Goal: Use online tool/utility: Use online tool/utility

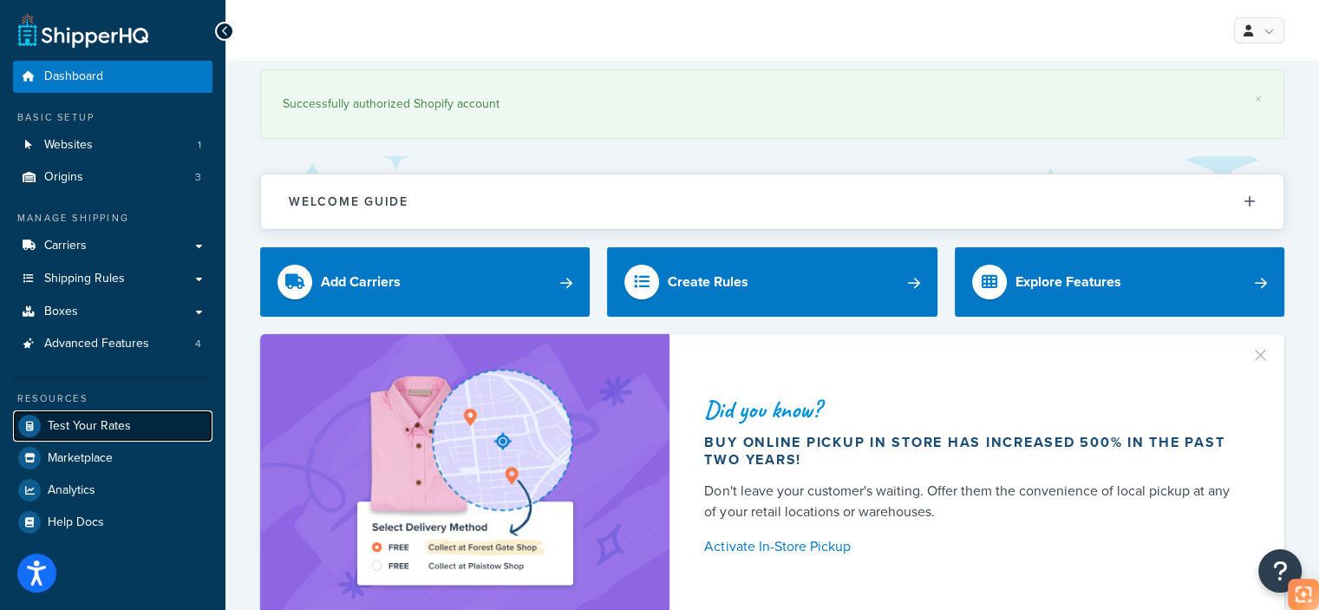
click at [136, 434] on link "Test Your Rates" at bounding box center [113, 425] width 200 height 31
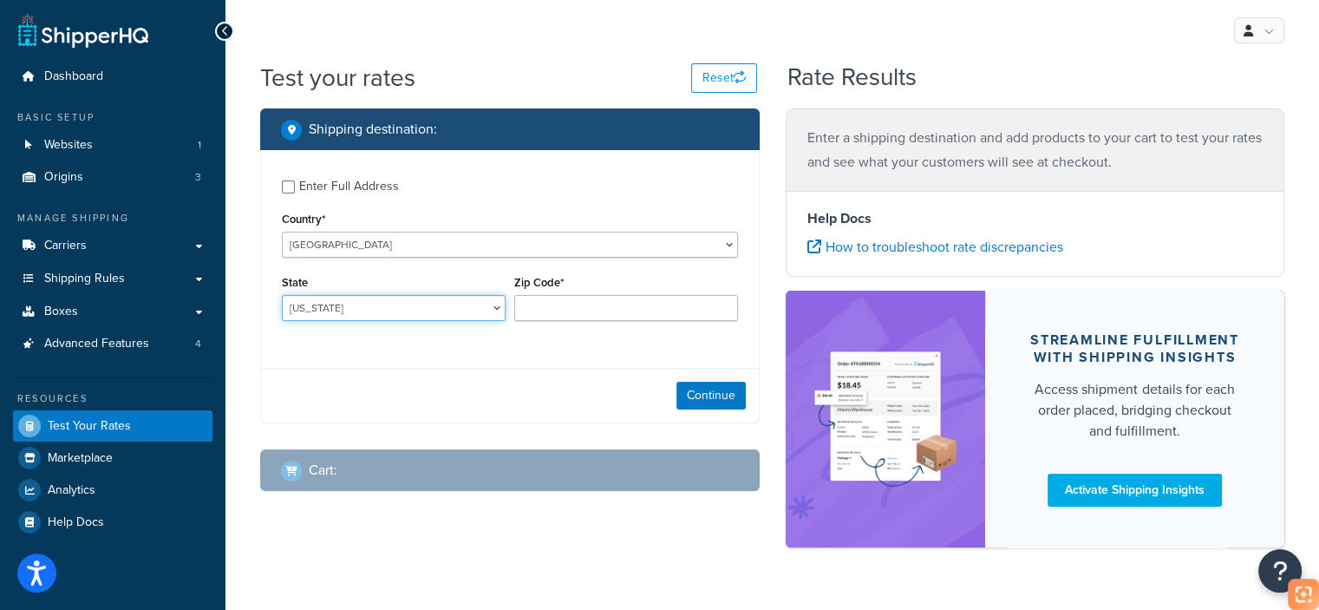
click at [386, 319] on select "[US_STATE] [US_STATE] [US_STATE] [US_STATE] [US_STATE] Armed Forces Americas Ar…" at bounding box center [394, 308] width 224 height 26
select select "CA"
click at [282, 295] on select "[US_STATE] [US_STATE] [US_STATE] [US_STATE] [US_STATE] Armed Forces Americas Ar…" at bounding box center [394, 308] width 224 height 26
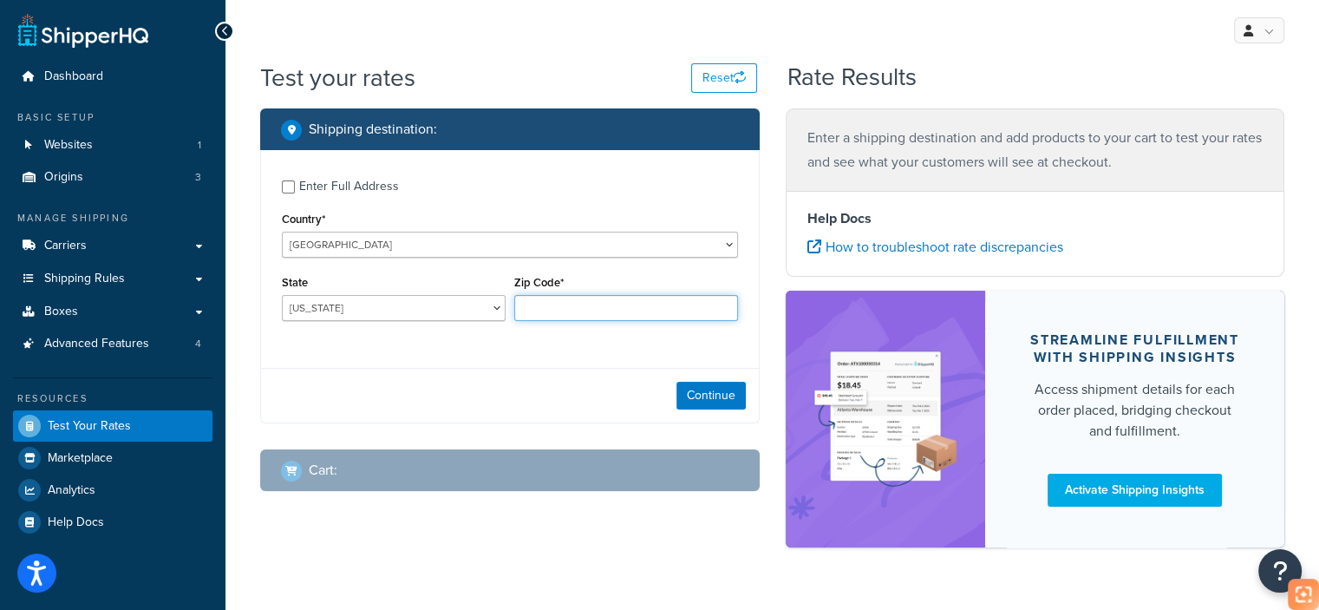
click at [577, 301] on input "Zip Code*" at bounding box center [626, 308] width 224 height 26
type input "90003"
click at [548, 367] on div "Enter Full Address Country* [GEOGRAPHIC_DATA] [GEOGRAPHIC_DATA] [GEOGRAPHIC_DAT…" at bounding box center [510, 286] width 500 height 273
click at [699, 405] on button "Continue" at bounding box center [711, 396] width 69 height 28
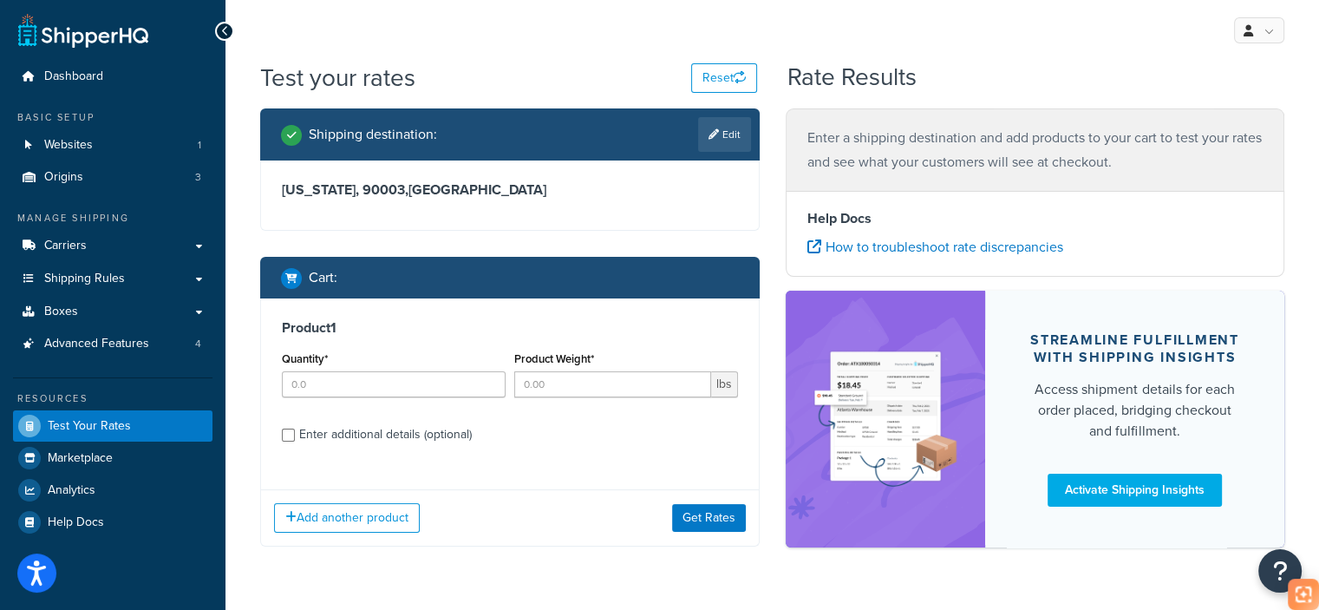
click at [375, 363] on div "Quantity*" at bounding box center [394, 372] width 224 height 50
click at [379, 388] on input "Quantity*" at bounding box center [394, 384] width 224 height 26
type input "1"
click at [569, 392] on input "Product Weight*" at bounding box center [612, 384] width 197 height 26
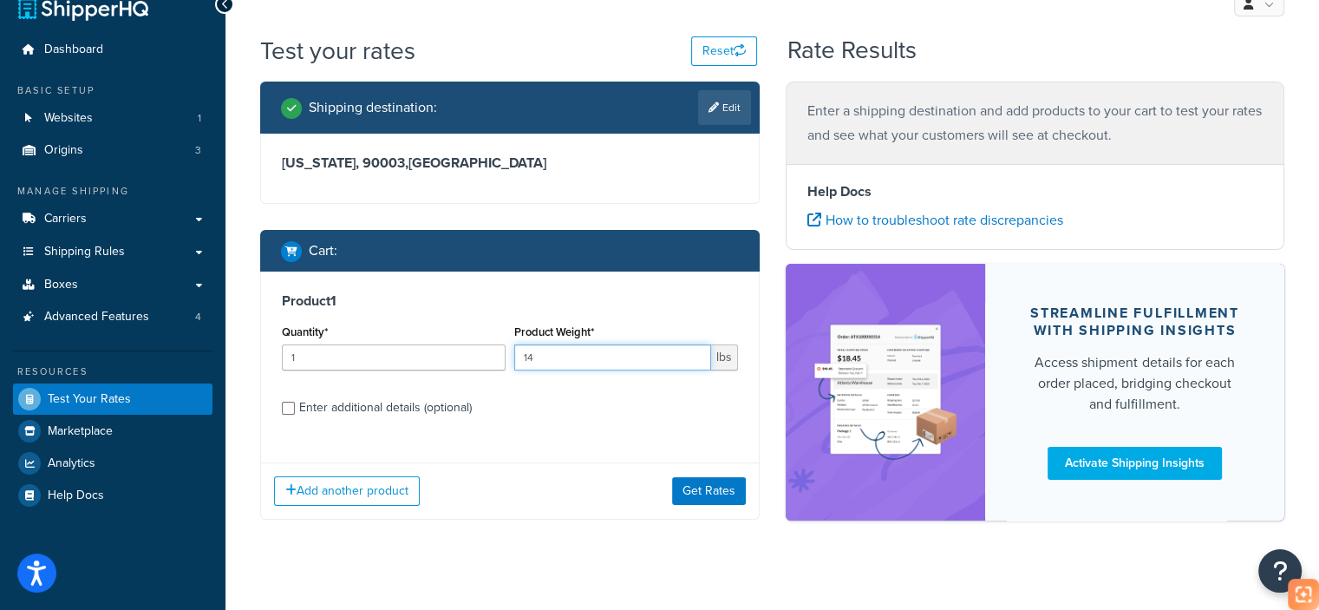
scroll to position [49, 0]
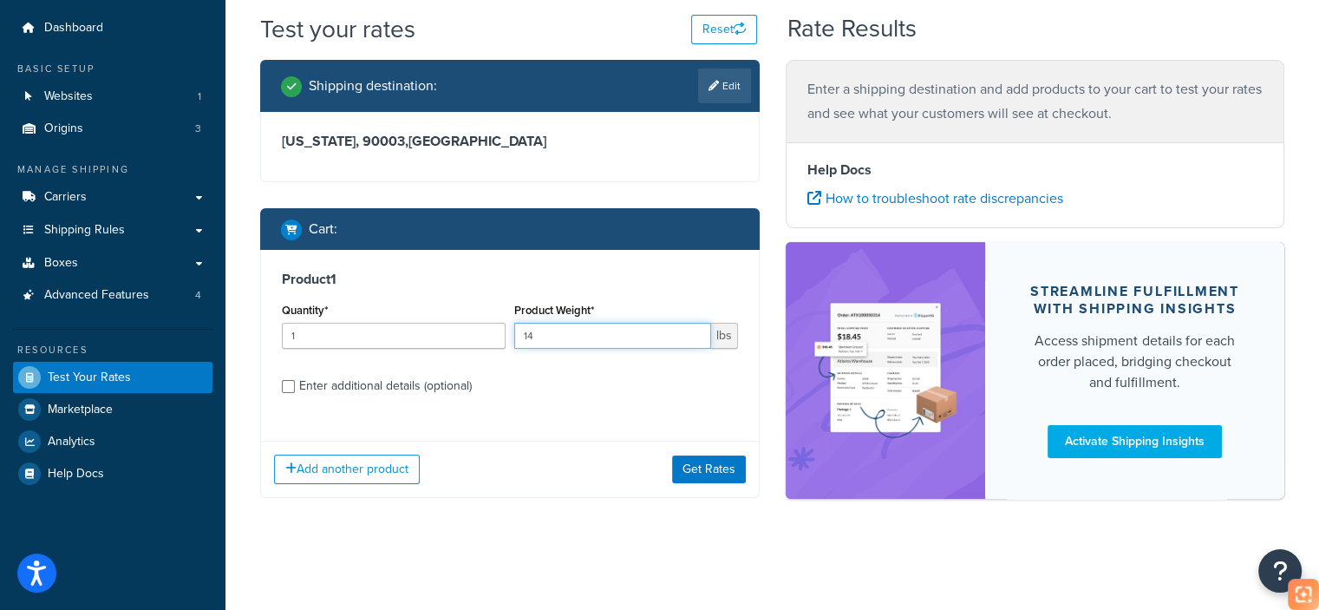
type input "14"
click at [361, 388] on div "Enter additional details (optional)" at bounding box center [385, 386] width 173 height 24
click at [295, 388] on input "Enter additional details (optional)" at bounding box center [288, 386] width 13 height 13
checkbox input "true"
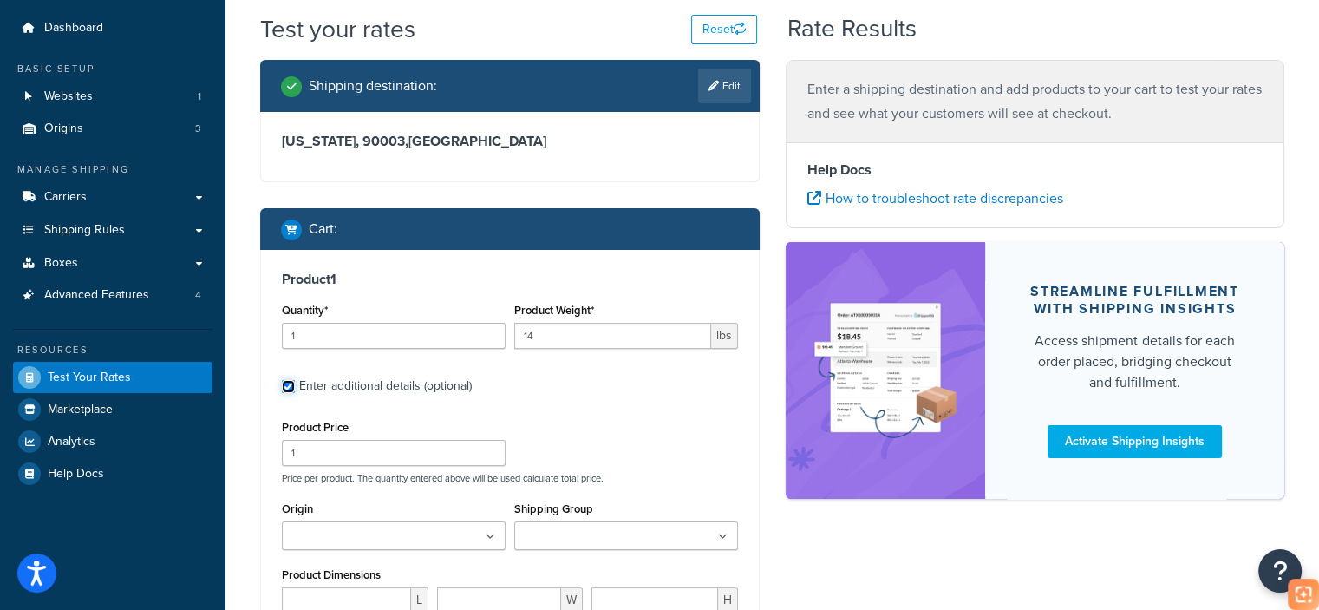
scroll to position [135, 0]
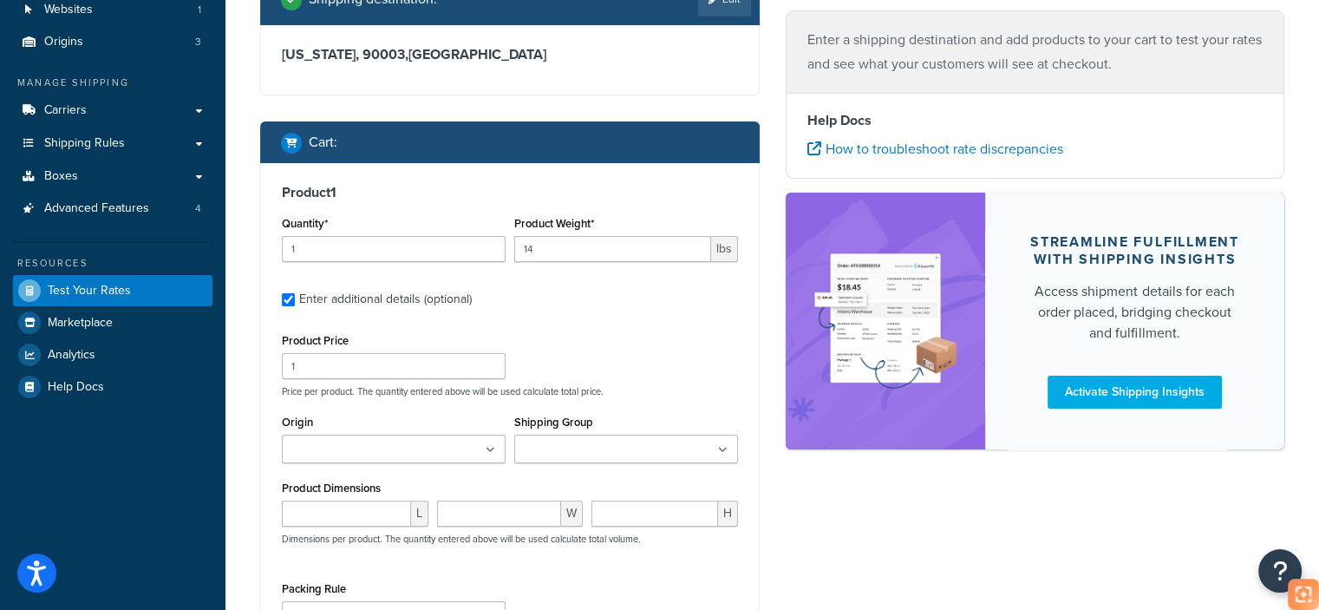
click at [349, 457] on input "Origin" at bounding box center [364, 450] width 154 height 19
click at [468, 394] on p "Price per product. The quantity entered above will be used calculate total pric…" at bounding box center [510, 391] width 465 height 12
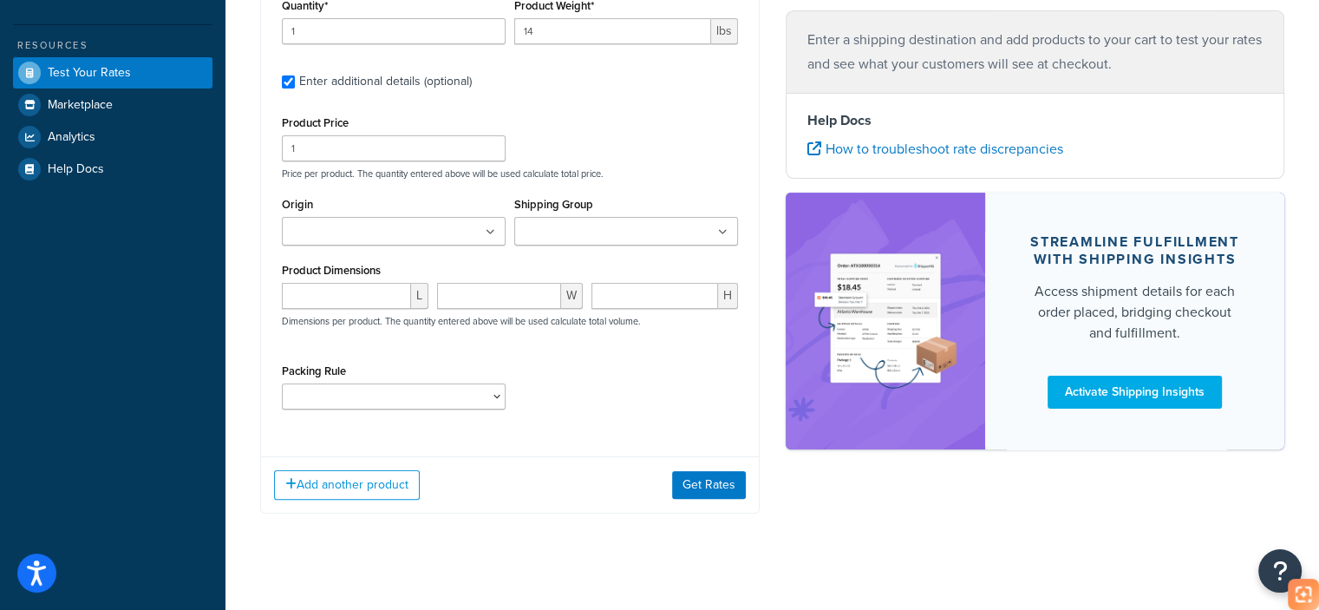
scroll to position [369, 0]
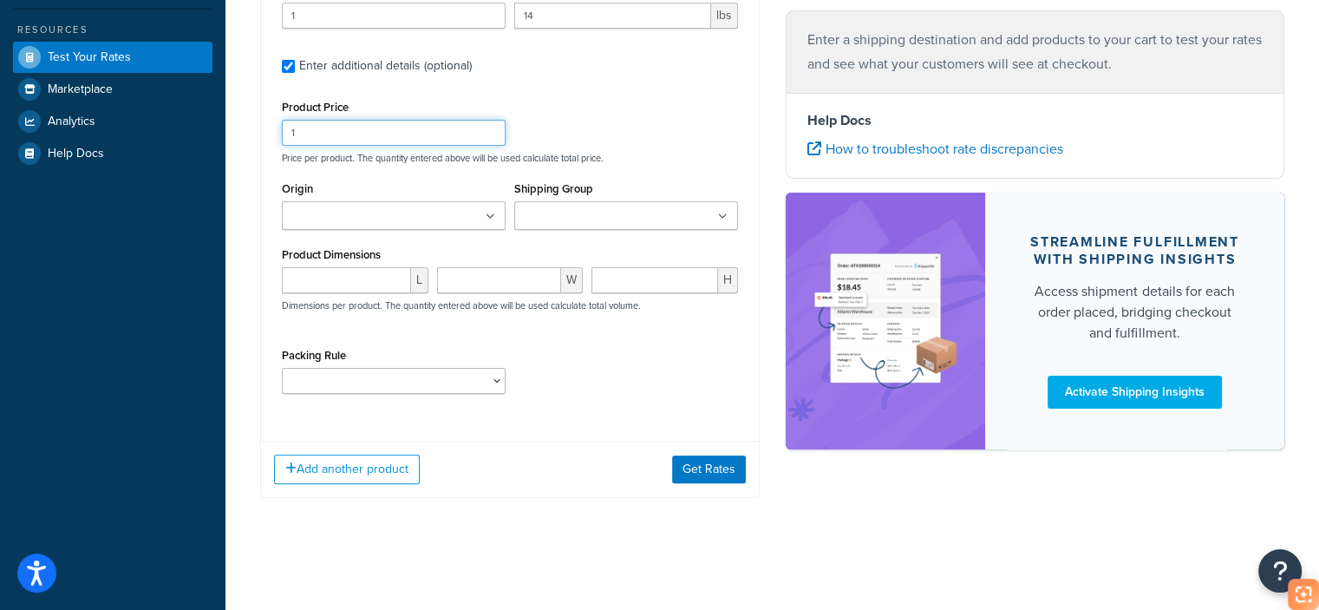
drag, startPoint x: 312, startPoint y: 124, endPoint x: 267, endPoint y: 127, distance: 45.2
click at [267, 127] on div "Product 1 Quantity* 1 Product Weight* 14 lbs Enter additional details (optional…" at bounding box center [510, 179] width 498 height 498
click at [342, 277] on input "number" at bounding box center [346, 280] width 129 height 26
paste input "1311.847"
drag, startPoint x: 331, startPoint y: 278, endPoint x: 302, endPoint y: 271, distance: 30.3
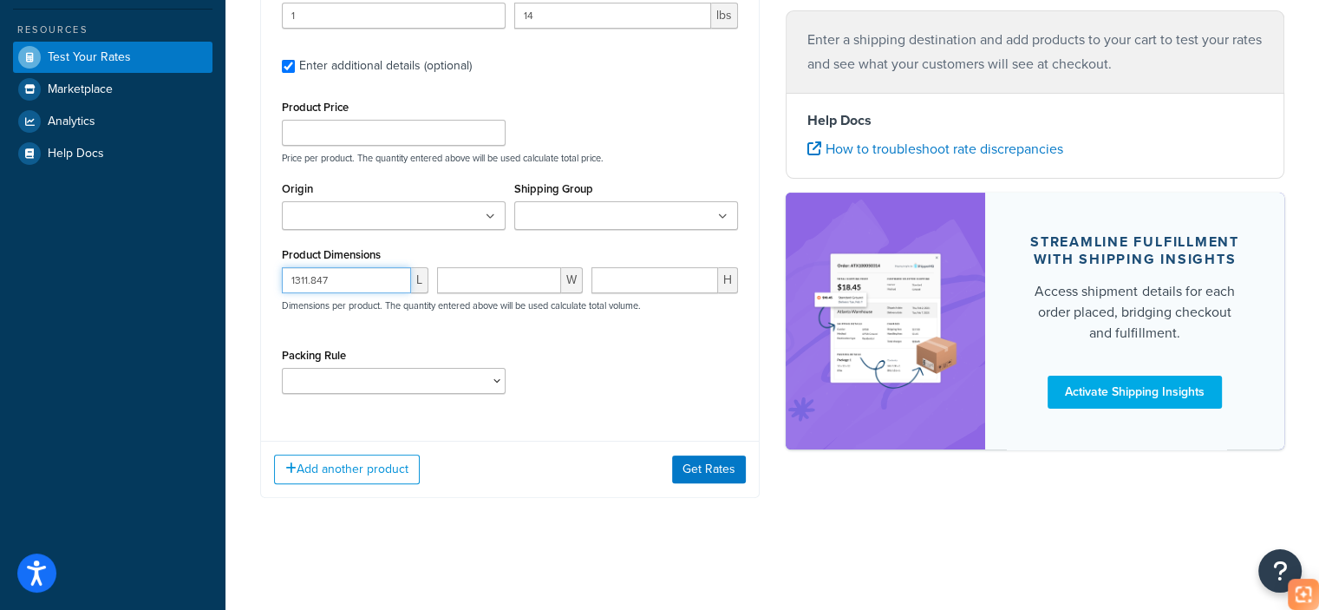
click at [302, 271] on input "1311.847" at bounding box center [346, 280] width 129 height 26
click at [337, 283] on input "1311.847" at bounding box center [346, 280] width 129 height 26
click at [331, 273] on input "1311.847" at bounding box center [346, 280] width 129 height 26
drag, startPoint x: 347, startPoint y: 281, endPoint x: 300, endPoint y: 277, distance: 47.0
click at [300, 277] on input "1311.847" at bounding box center [346, 280] width 129 height 26
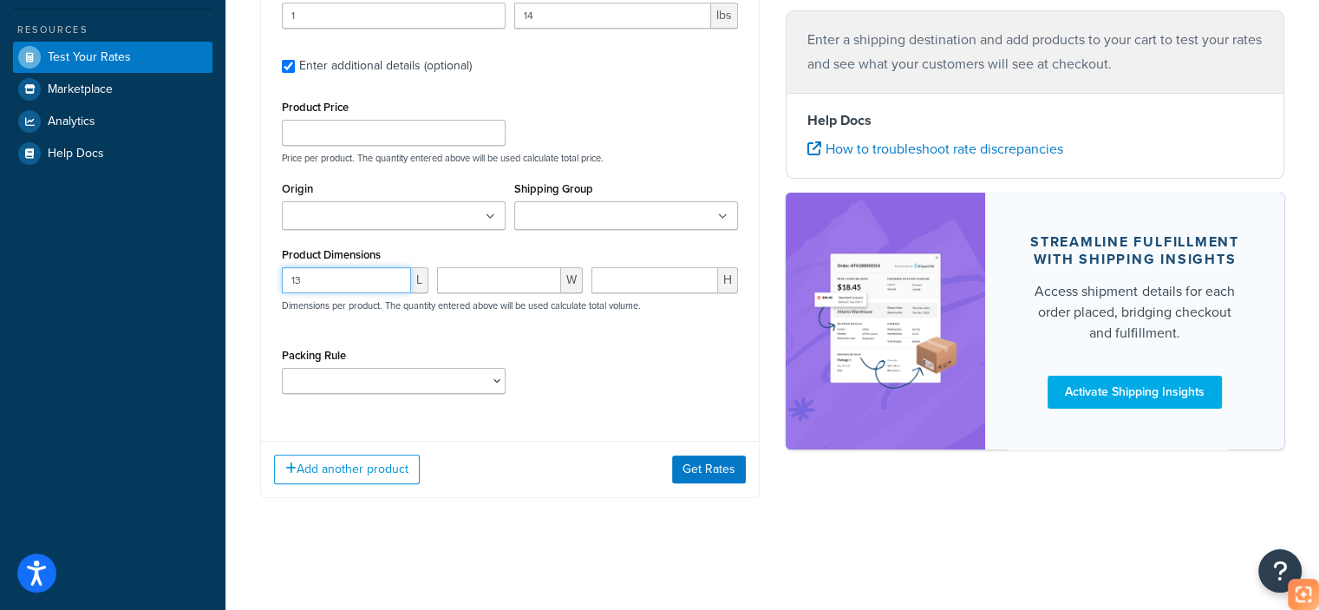
type input "13"
click at [520, 285] on input "number" at bounding box center [499, 280] width 125 height 26
paste input "11.847"
drag, startPoint x: 482, startPoint y: 275, endPoint x: 461, endPoint y: 275, distance: 21.7
click at [461, 275] on input "11.847" at bounding box center [499, 280] width 125 height 26
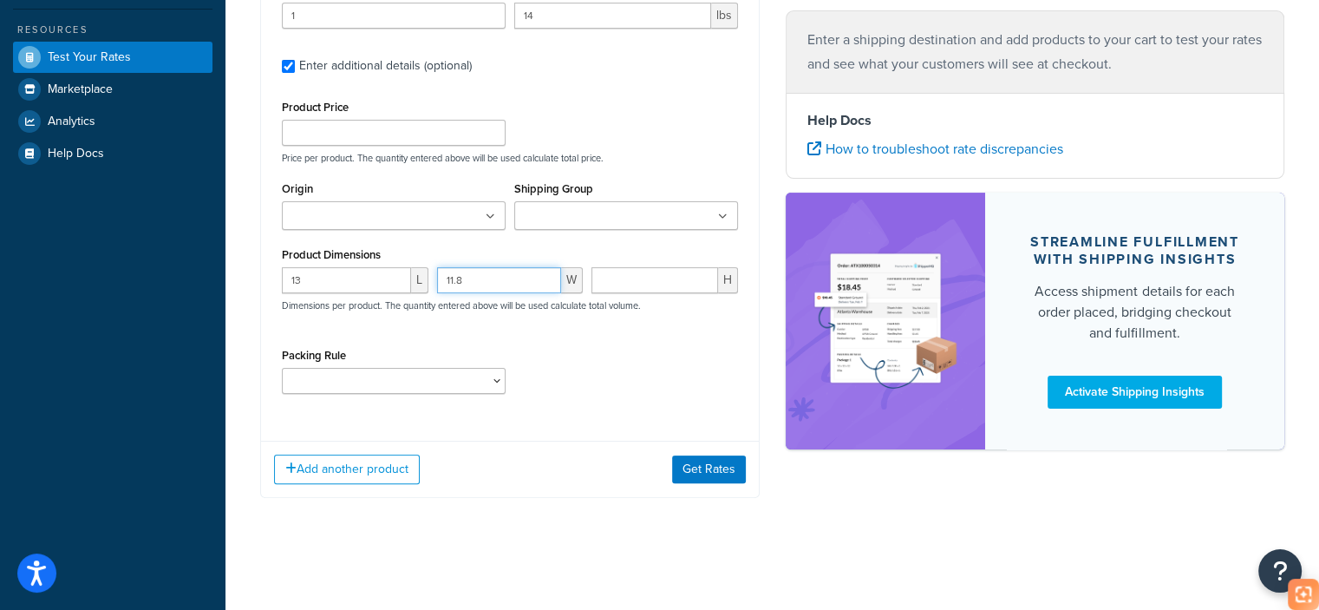
type input "11.8"
click at [638, 274] on input "number" at bounding box center [655, 280] width 127 height 26
paste input "47"
click at [607, 281] on input "47" at bounding box center [655, 280] width 127 height 26
type input "4.7"
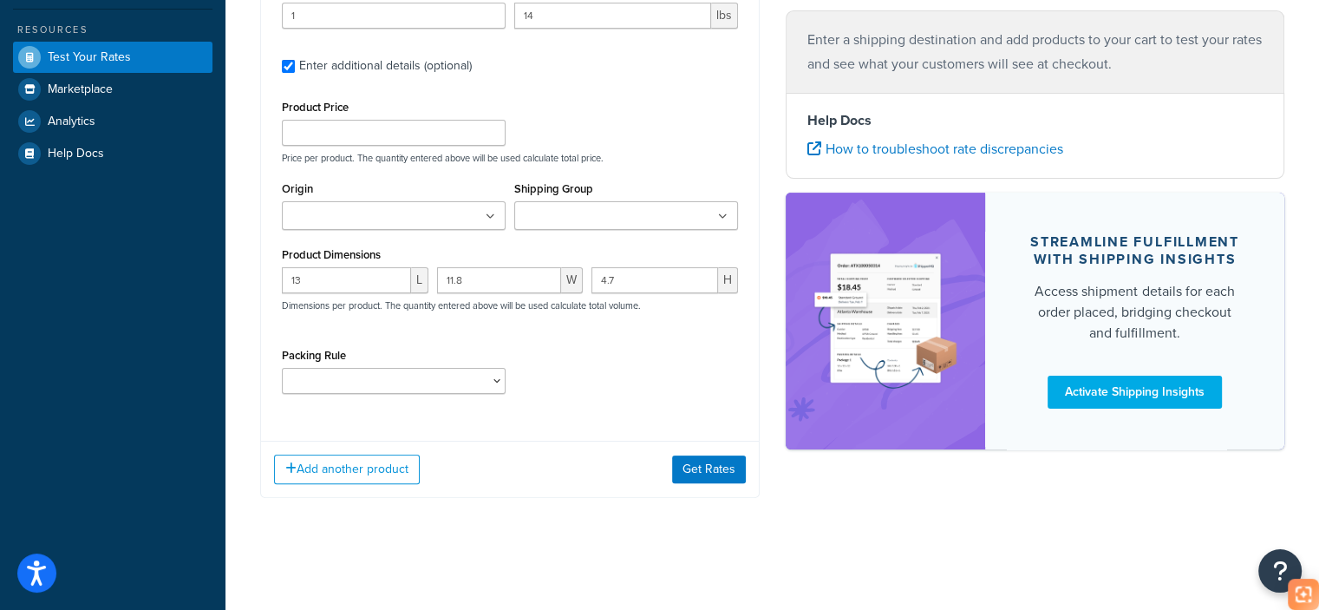
click at [659, 355] on div "Packing Rule test" at bounding box center [510, 375] width 465 height 63
click at [434, 384] on select "test" at bounding box center [394, 381] width 224 height 26
select select "65687"
click at [282, 368] on select "test" at bounding box center [394, 381] width 224 height 26
click at [722, 468] on button "Get Rates" at bounding box center [709, 469] width 74 height 28
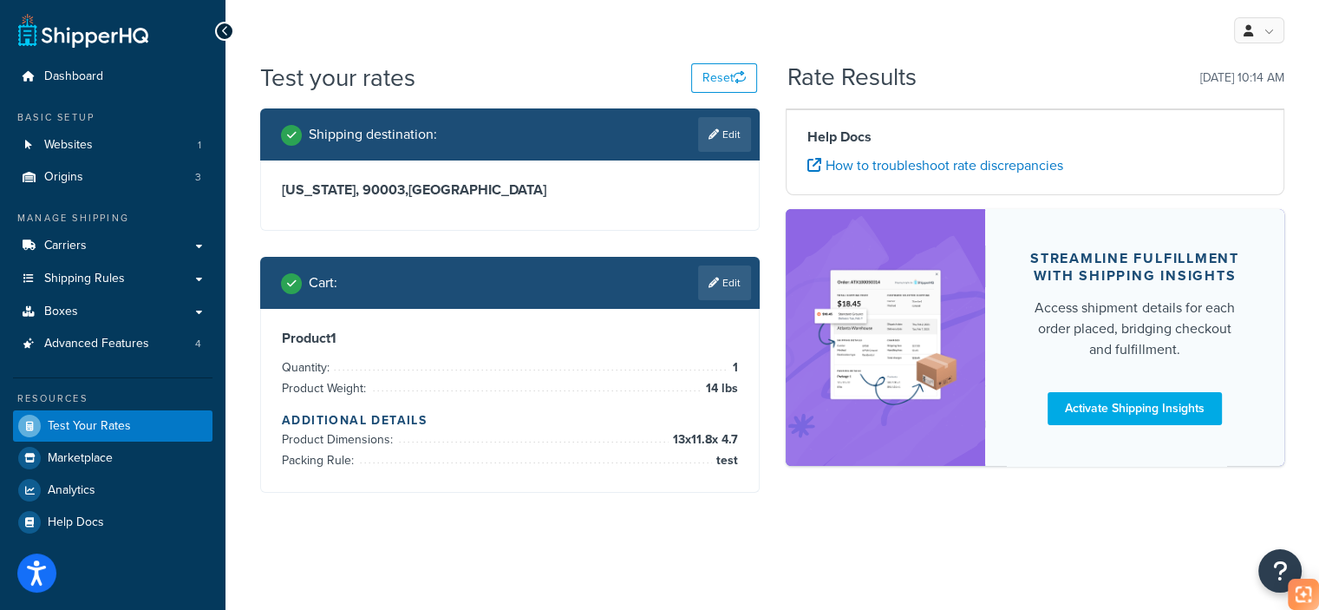
scroll to position [0, 0]
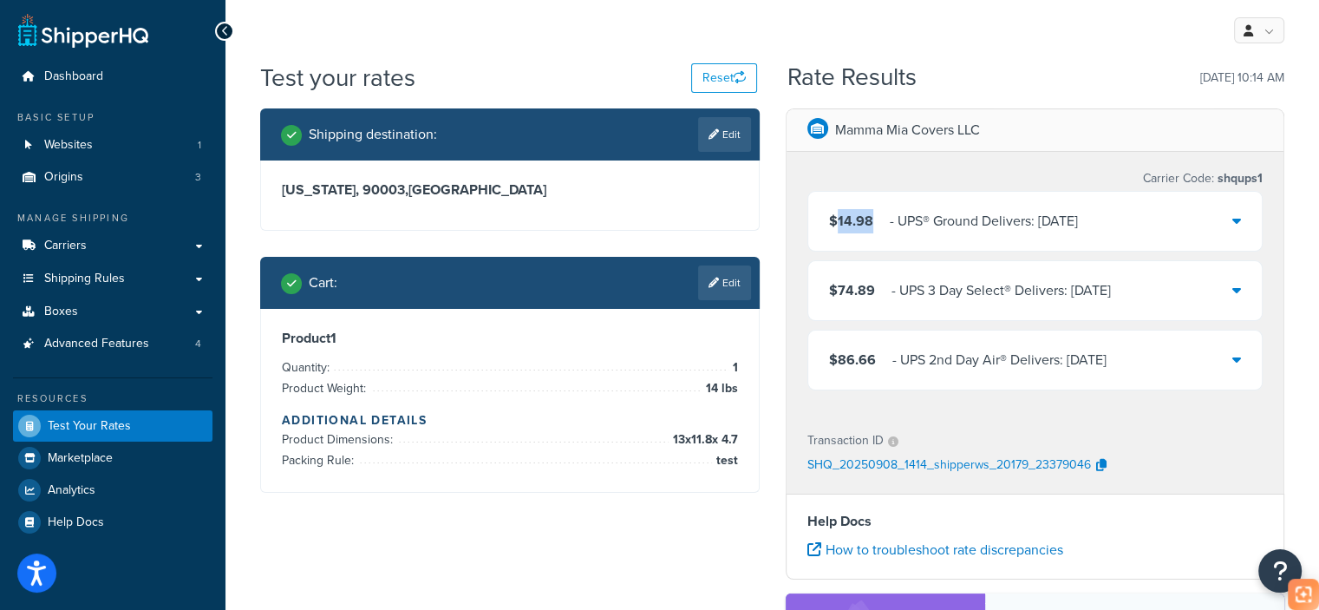
drag, startPoint x: 871, startPoint y: 227, endPoint x: 838, endPoint y: 228, distance: 33.0
click at [838, 228] on div "$14.98 ‌‌‍‍ - UPS® Ground Delivers: [DATE]" at bounding box center [953, 221] width 249 height 24
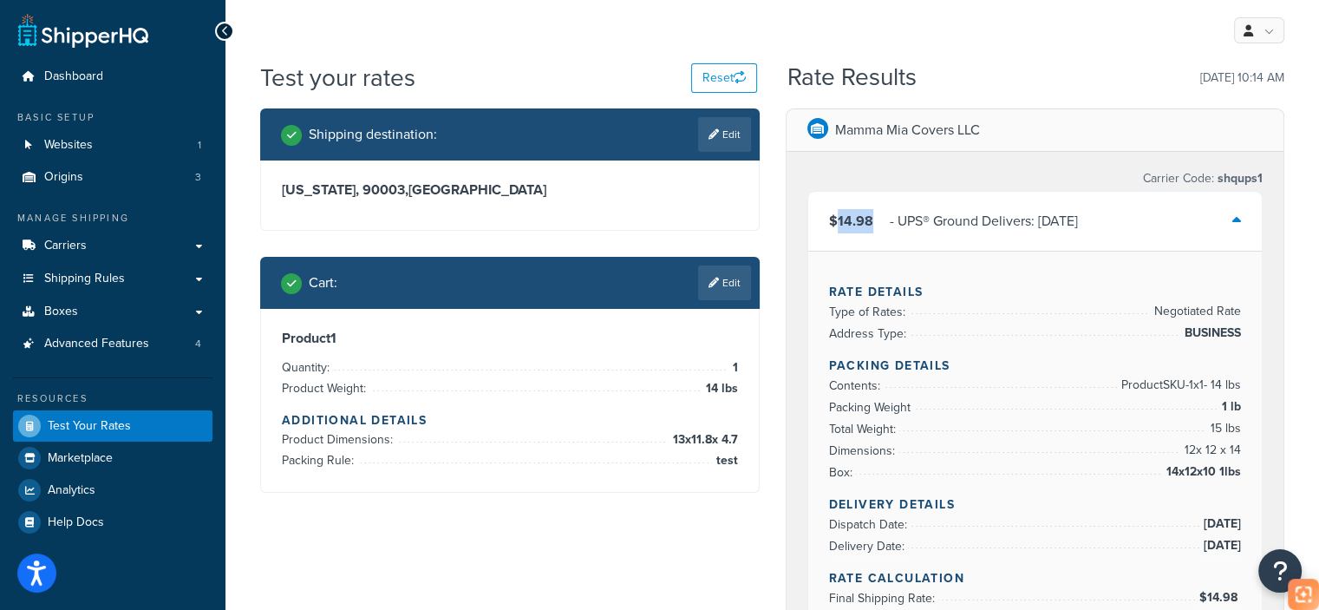
copy span "14.98"
click at [727, 286] on link "Edit" at bounding box center [724, 282] width 53 height 35
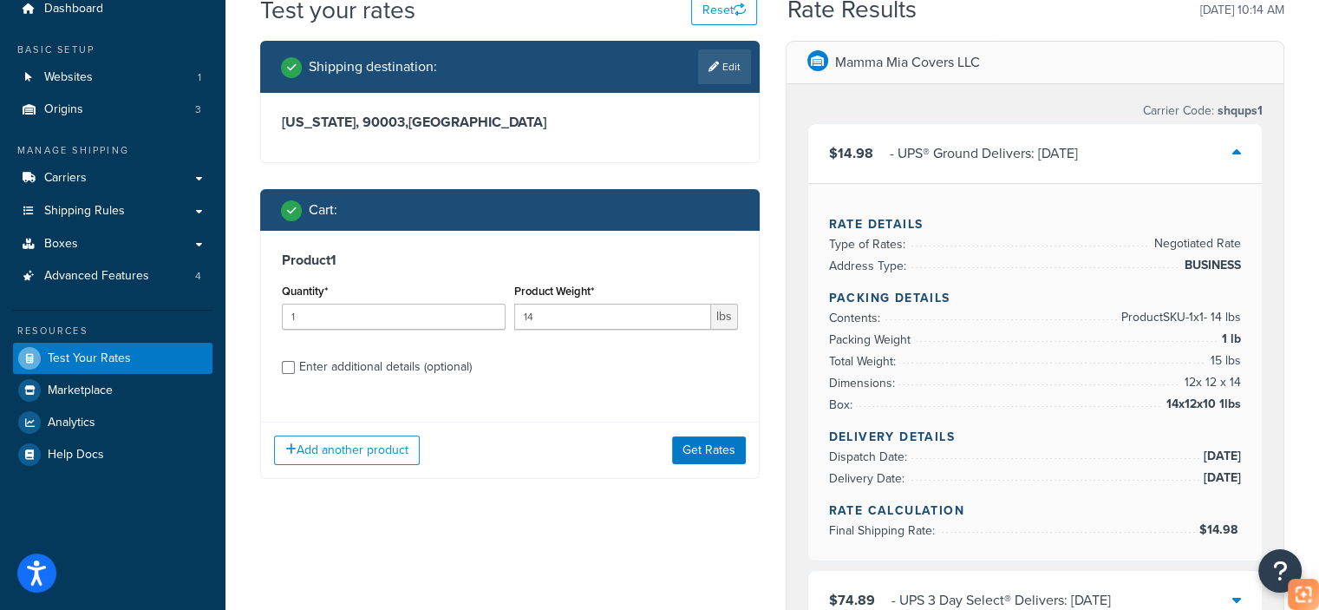
scroll to position [173, 0]
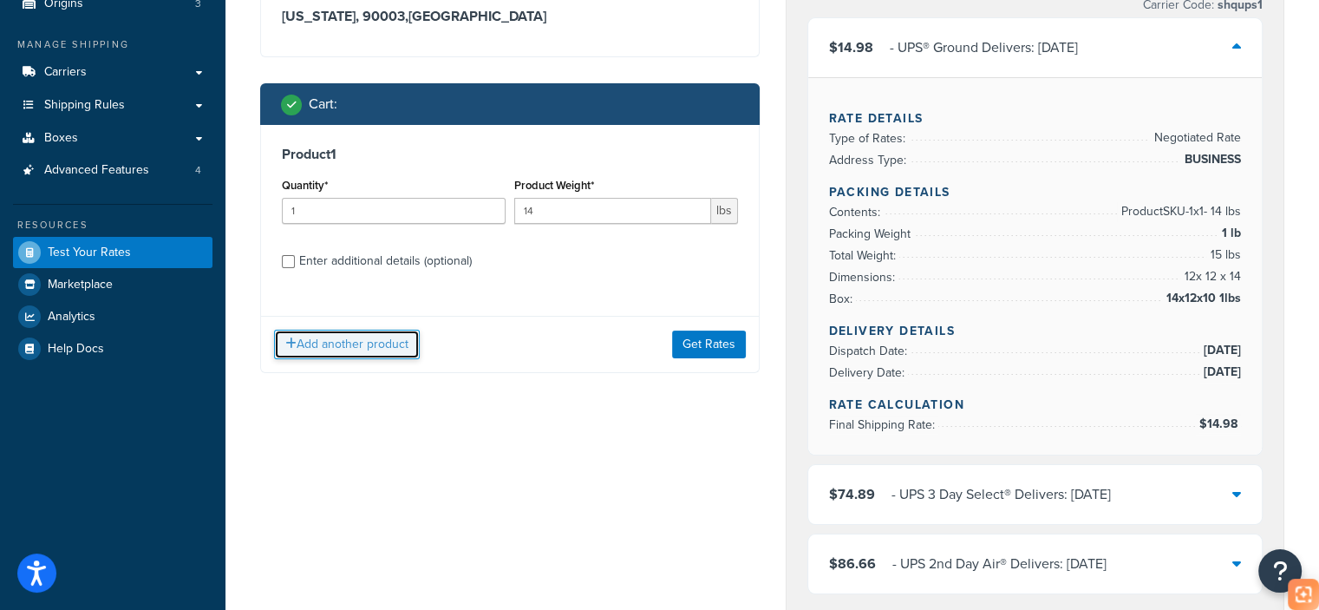
click at [370, 336] on button "Add another product" at bounding box center [347, 344] width 146 height 29
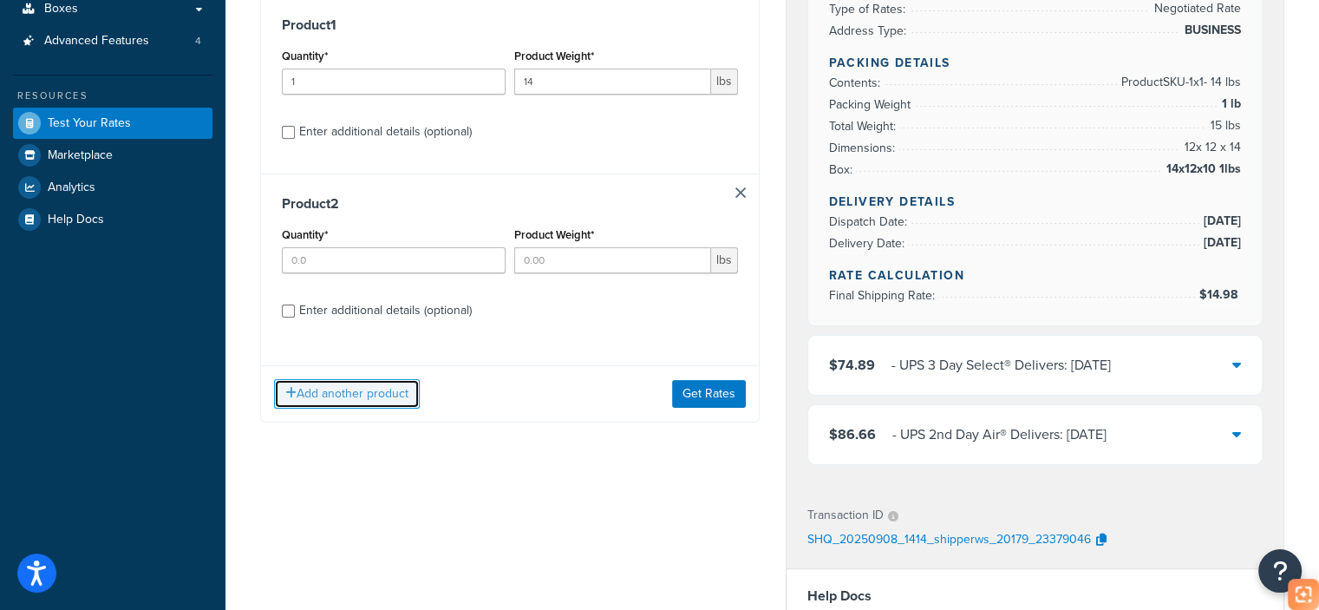
scroll to position [347, 0]
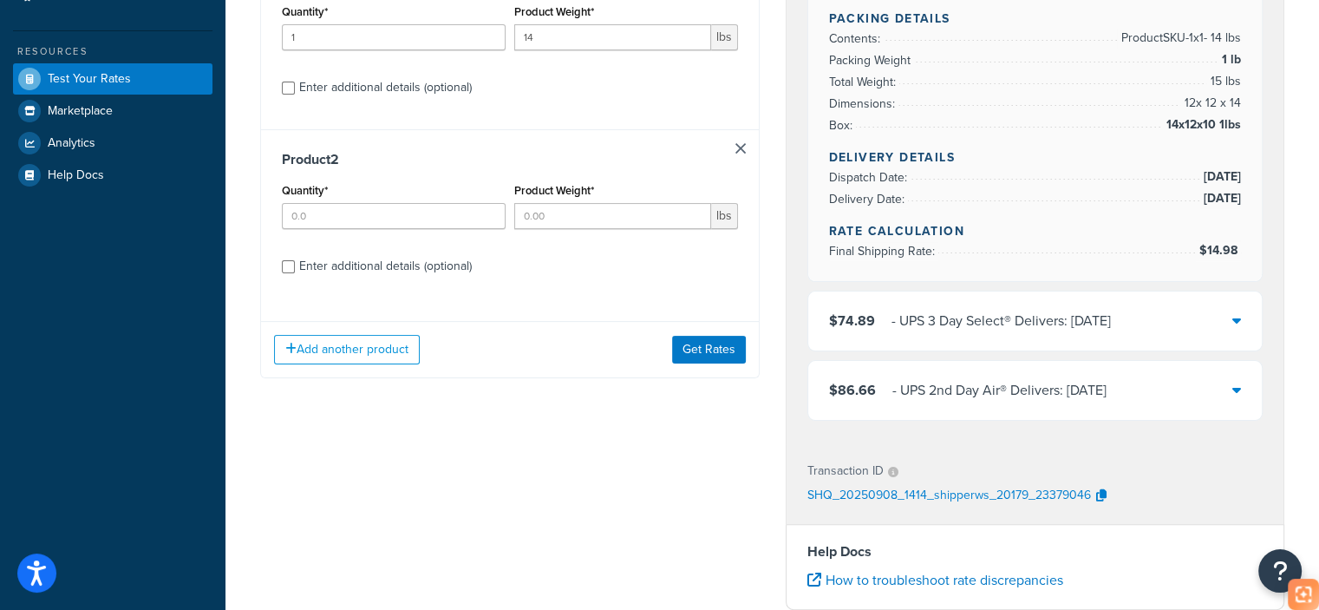
click at [390, 265] on div "Enter additional details (optional)" at bounding box center [385, 266] width 173 height 24
click at [295, 265] on input "Enter additional details (optional)" at bounding box center [288, 266] width 13 height 13
checkbox input "true"
select select "65687"
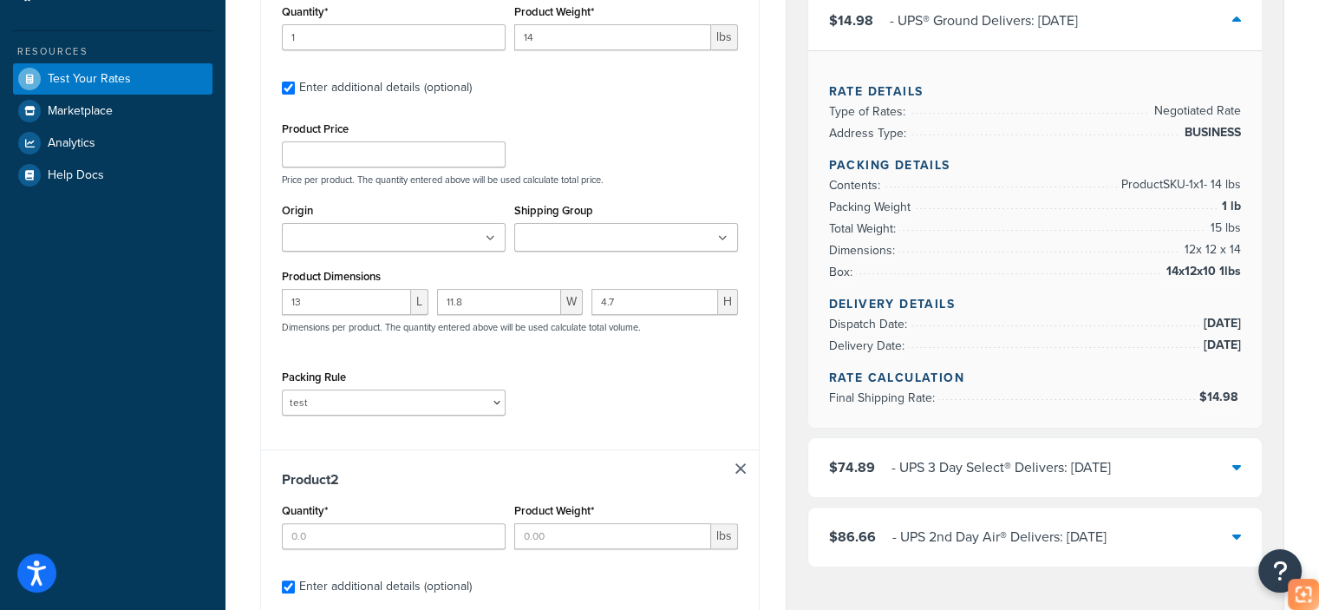
click at [741, 469] on link at bounding box center [741, 468] width 10 height 10
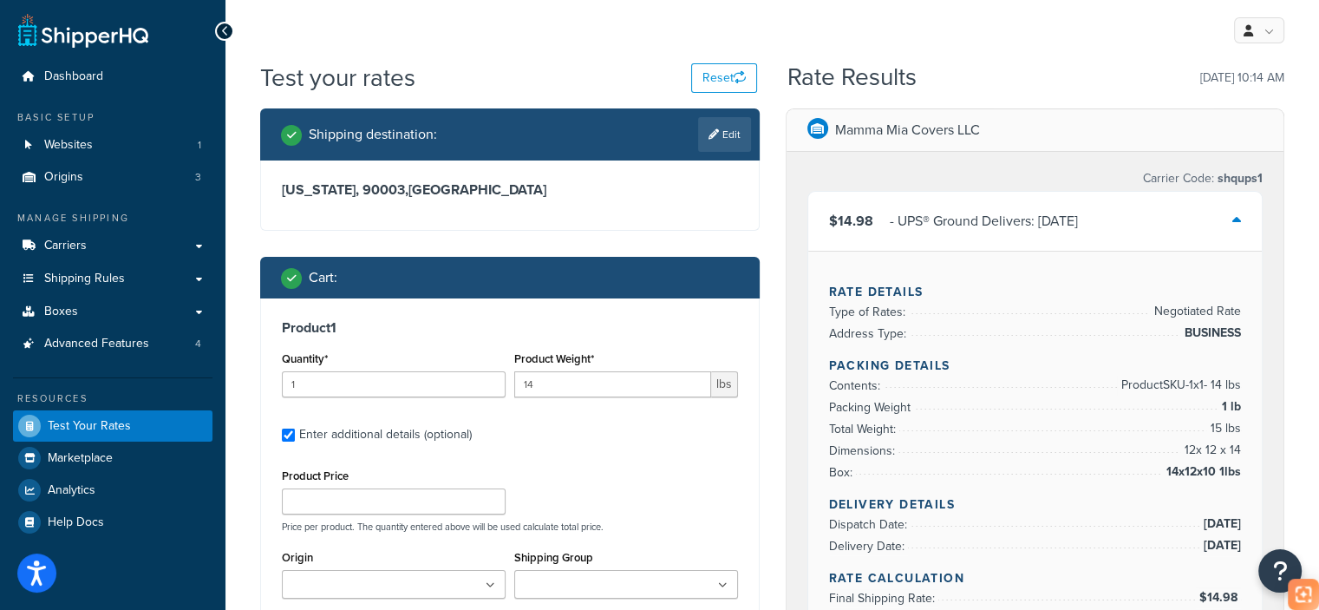
scroll to position [0, 0]
click at [744, 128] on link "Edit" at bounding box center [724, 134] width 53 height 35
select select "CA"
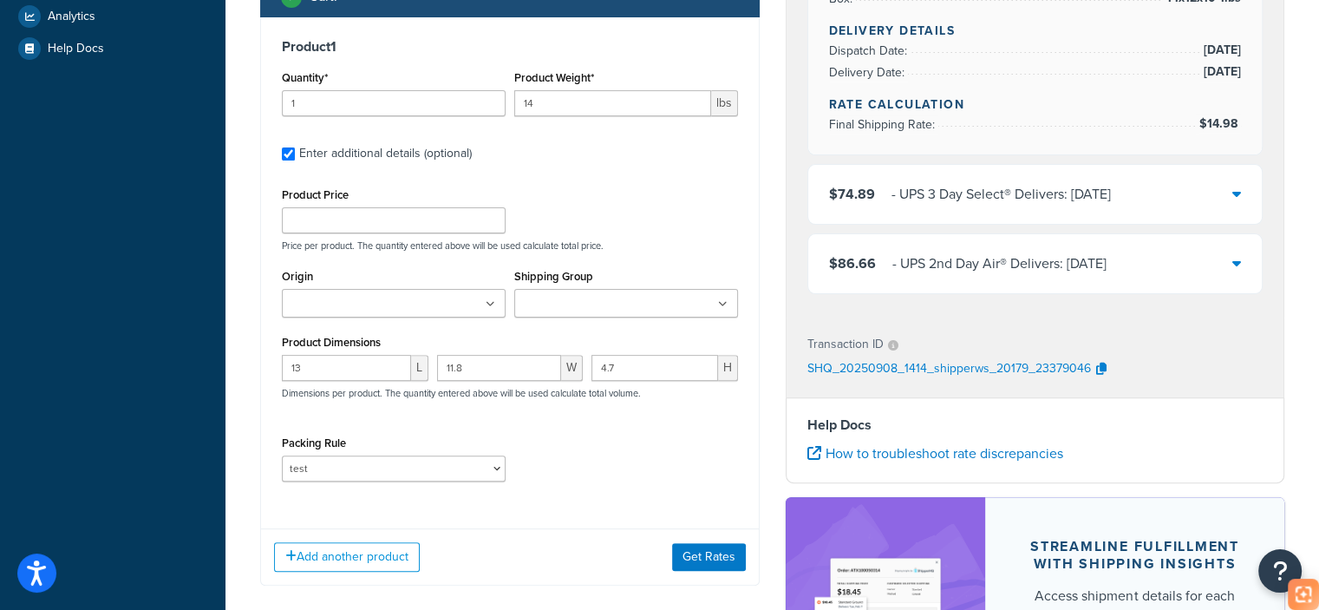
scroll to position [434, 0]
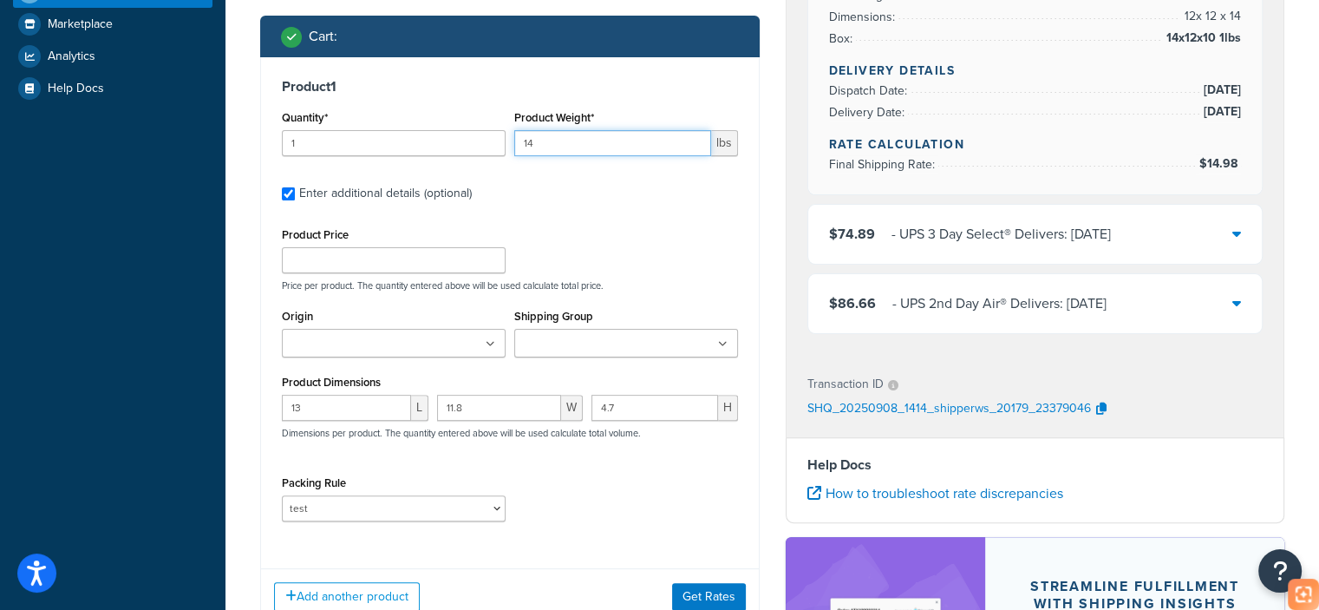
click at [528, 142] on input "14" at bounding box center [612, 143] width 197 height 26
type input "17"
click at [712, 587] on div "Product 1 Quantity* 1 Product Weight* 17 lbs Enter additional details (optional…" at bounding box center [510, 341] width 500 height 568
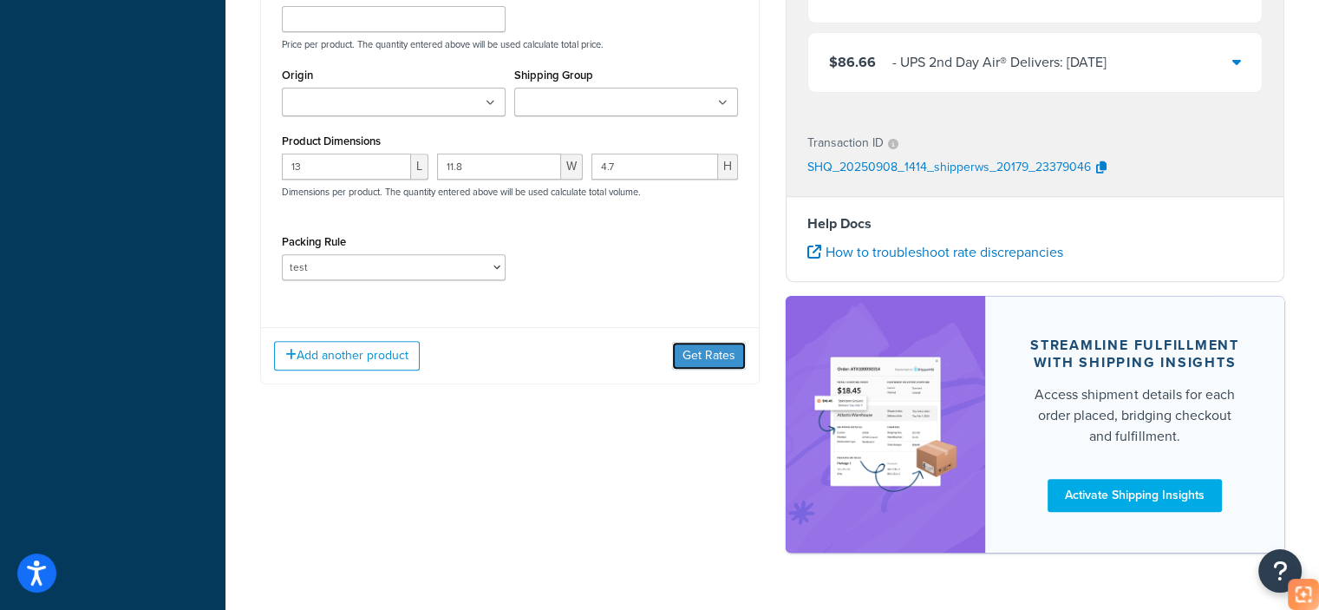
scroll to position [694, 0]
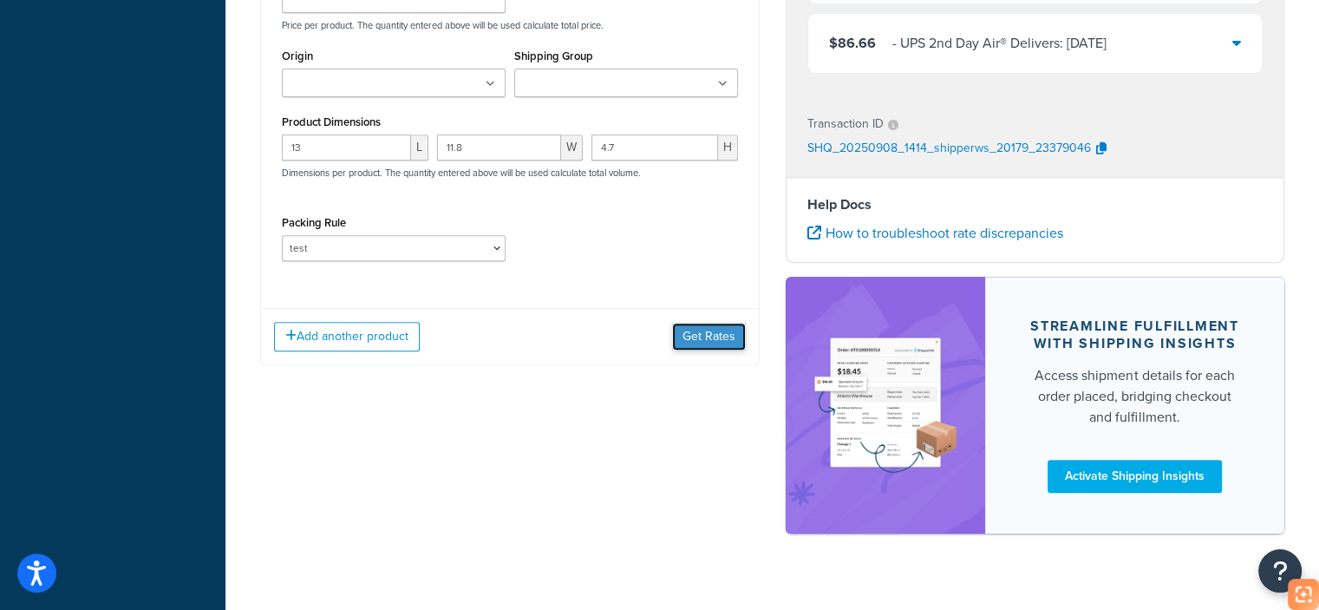
click at [697, 337] on button "Get Rates" at bounding box center [709, 337] width 74 height 28
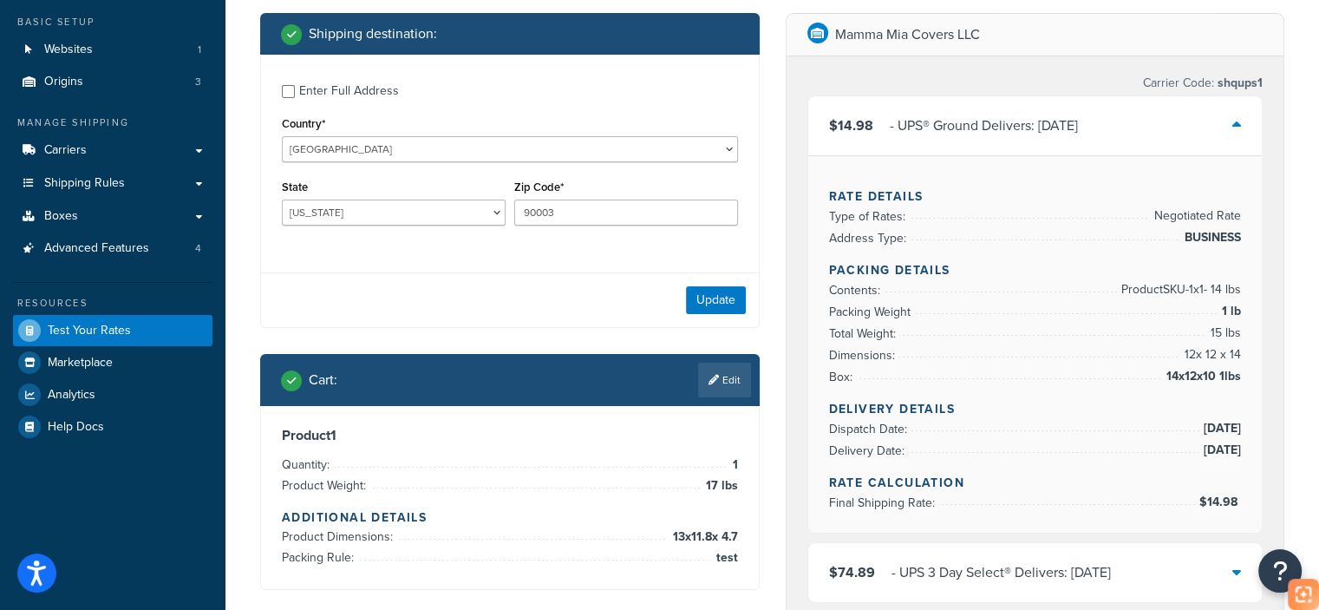
scroll to position [87, 0]
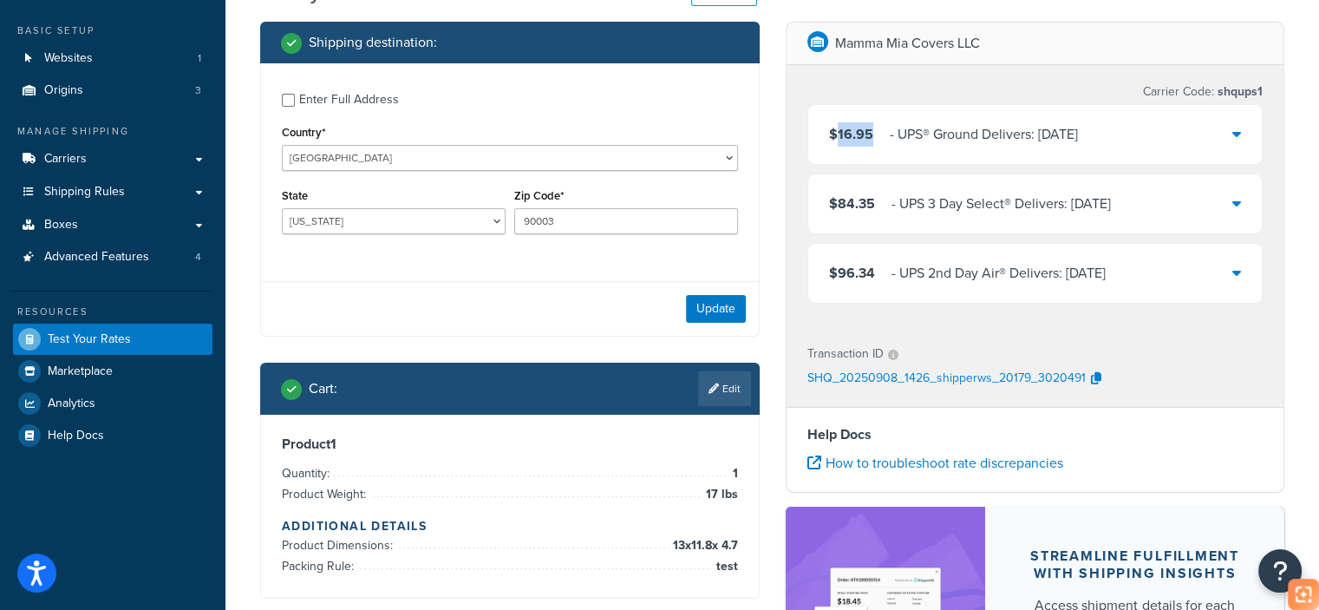
drag, startPoint x: 874, startPoint y: 134, endPoint x: 837, endPoint y: 136, distance: 37.4
click at [837, 136] on div "$16.95 ‌‌‍‍ - UPS® Ground Delivers: [DATE]" at bounding box center [953, 134] width 249 height 24
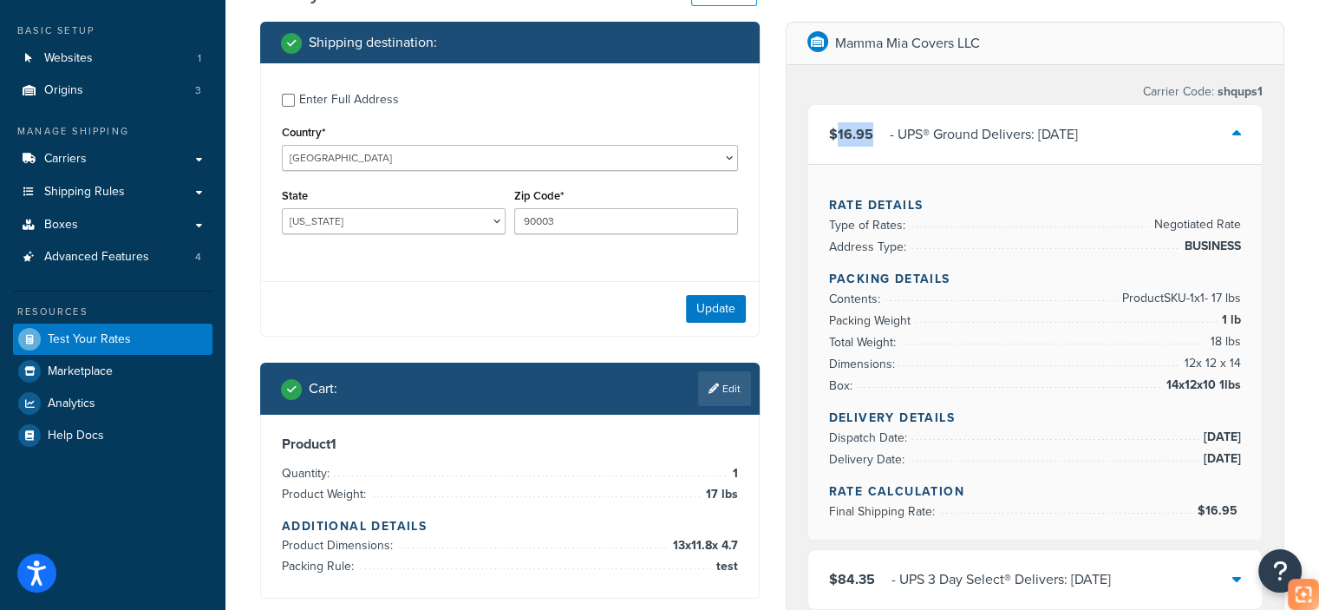
copy span "16.95"
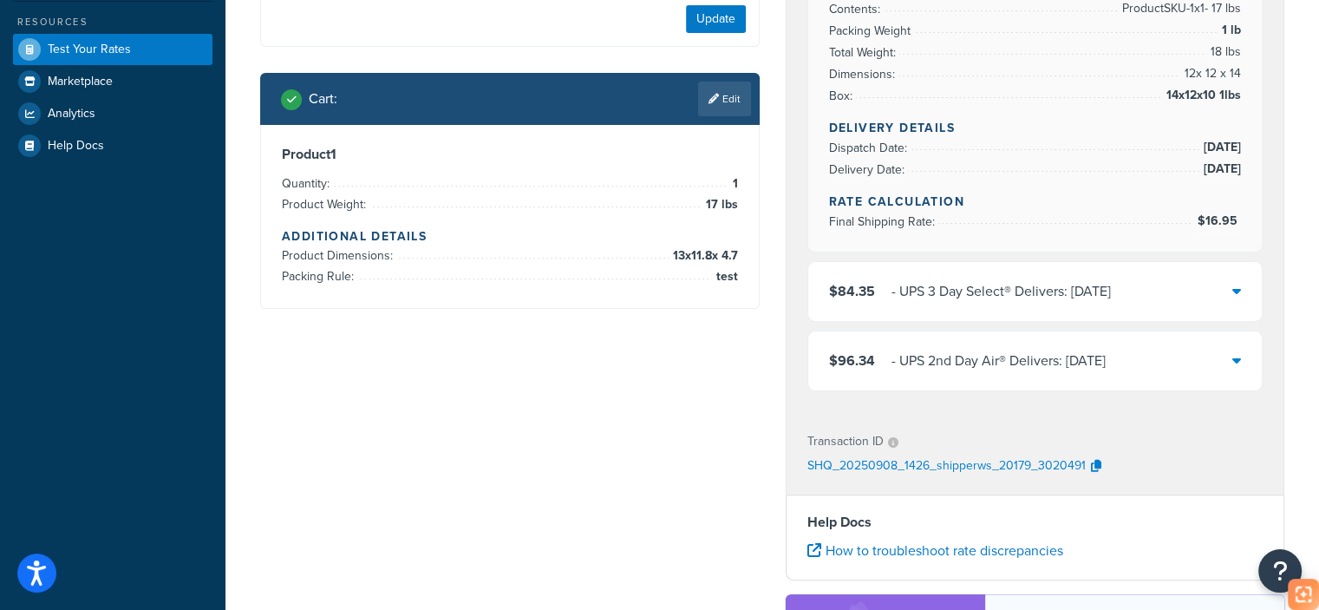
scroll to position [347, 0]
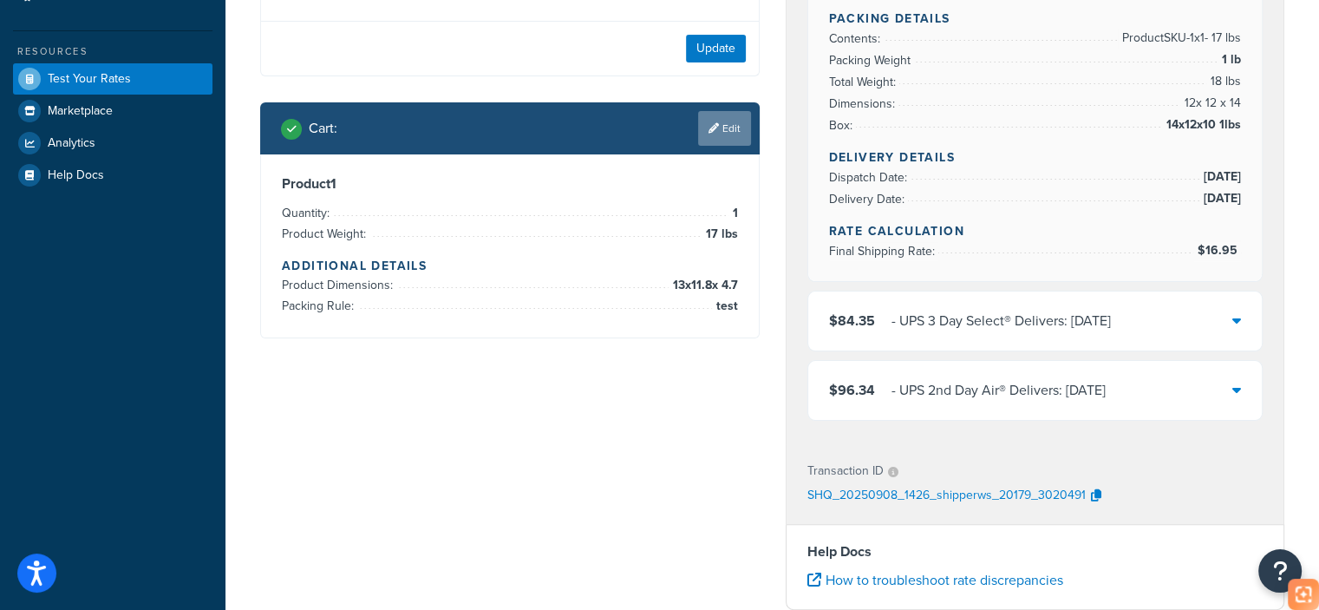
click at [737, 128] on link "Edit" at bounding box center [724, 128] width 53 height 35
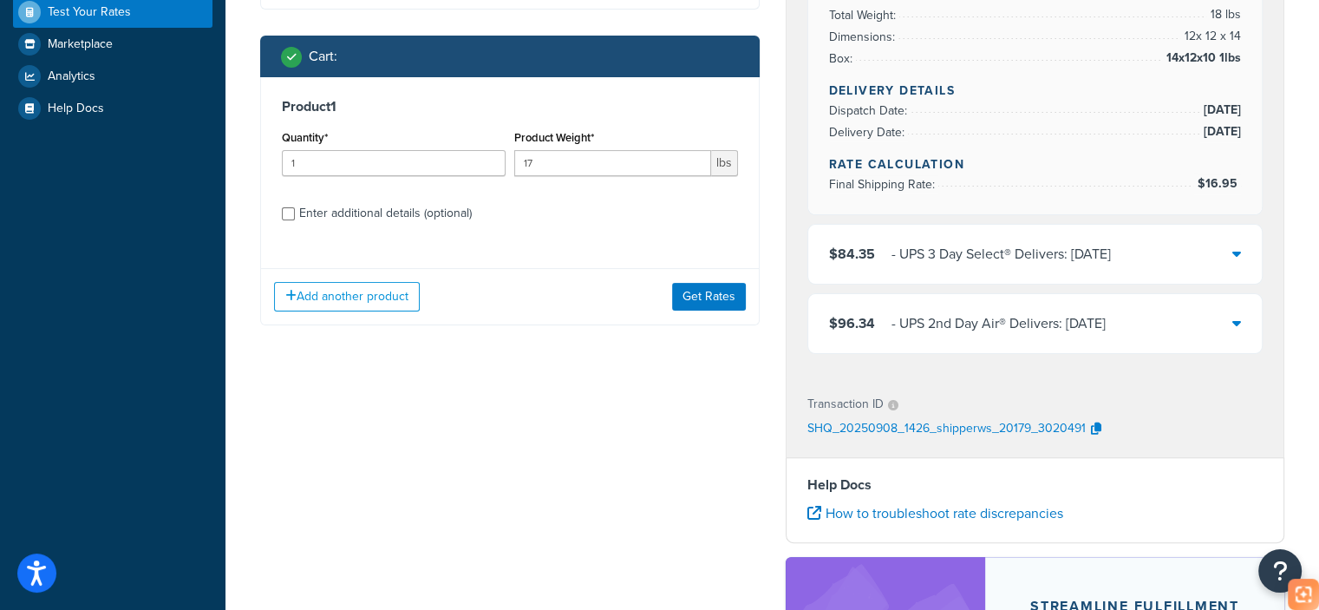
scroll to position [520, 0]
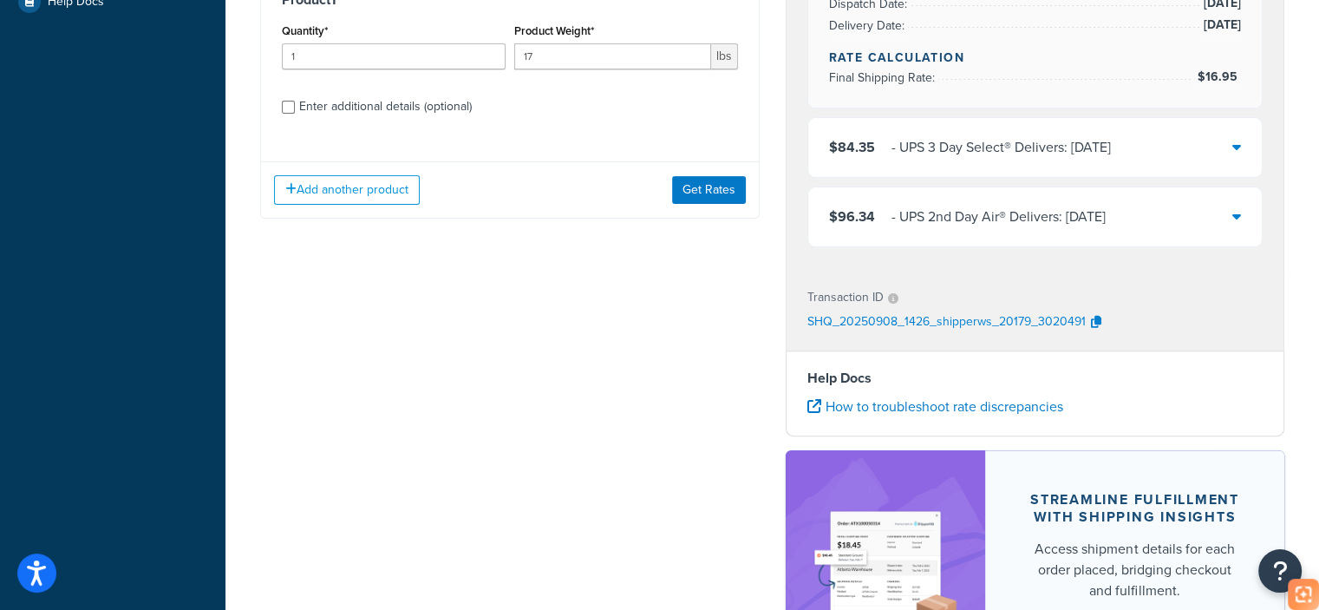
click at [350, 109] on div "Enter additional details (optional)" at bounding box center [385, 107] width 173 height 24
click at [295, 109] on input "Enter additional details (optional)" at bounding box center [288, 107] width 13 height 13
checkbox input "true"
select select "65687"
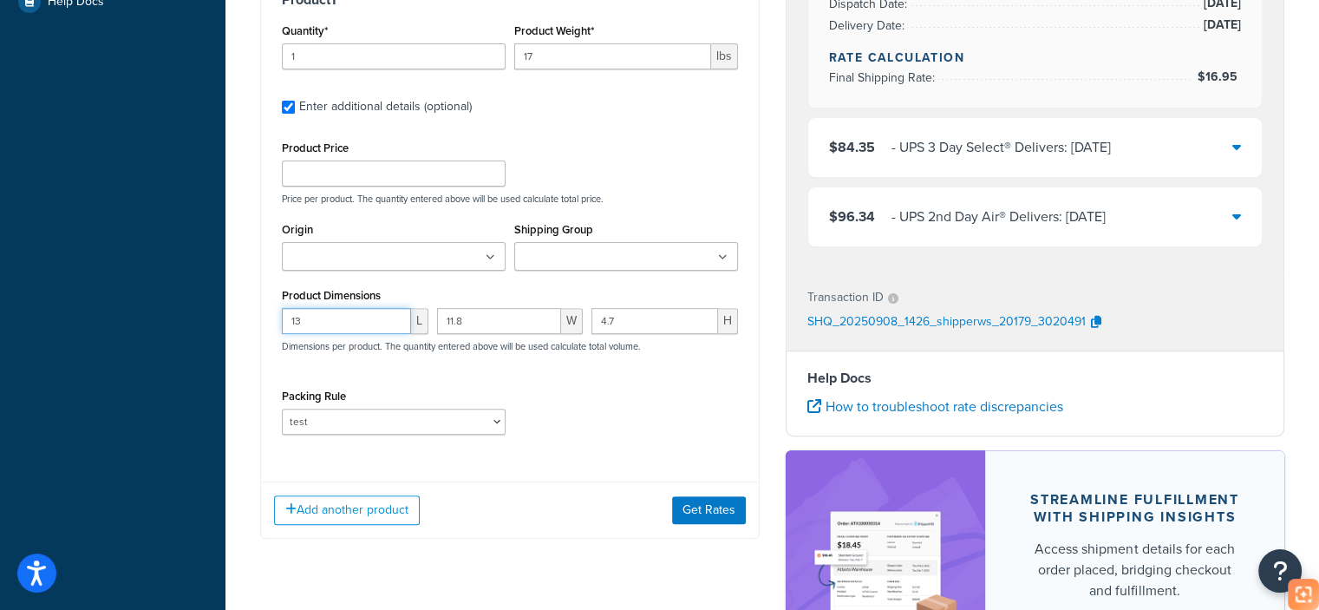
click at [295, 317] on input "13" at bounding box center [346, 321] width 129 height 26
drag, startPoint x: 472, startPoint y: 318, endPoint x: 451, endPoint y: 323, distance: 21.3
click at [451, 323] on input "11.8" at bounding box center [499, 321] width 125 height 26
type input "13"
drag, startPoint x: 317, startPoint y: 324, endPoint x: 296, endPoint y: 321, distance: 21.0
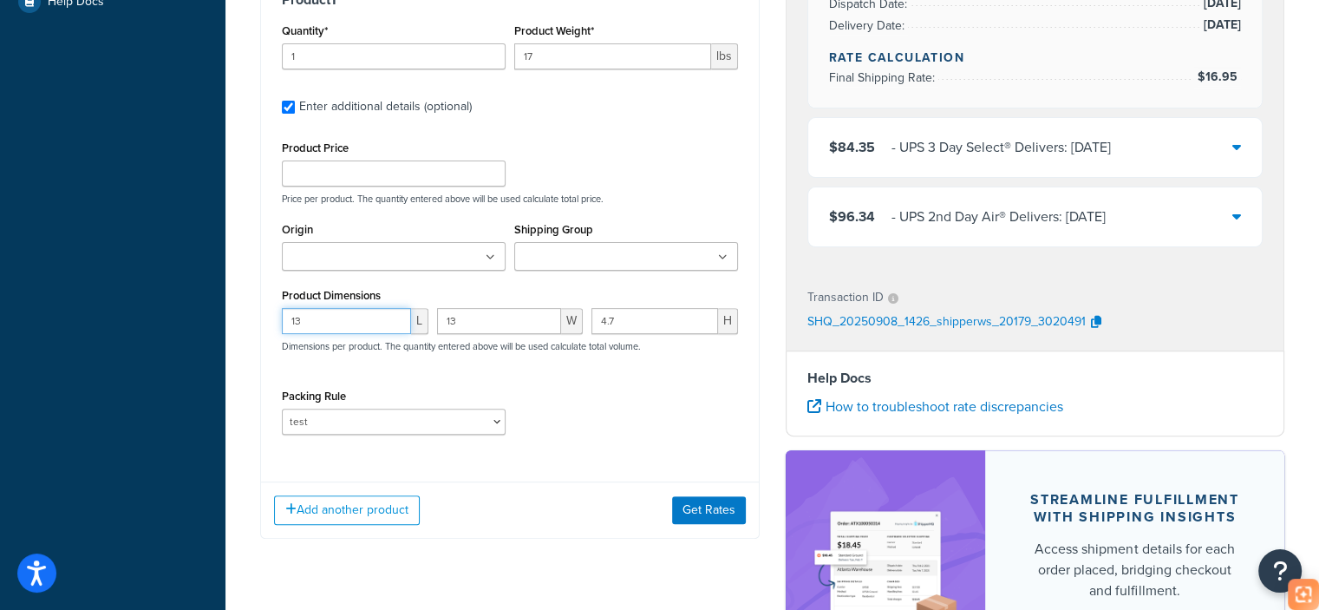
click at [296, 321] on input "13" at bounding box center [346, 321] width 129 height 26
type input "15"
type input "15.8"
drag, startPoint x: 605, startPoint y: 320, endPoint x: 592, endPoint y: 322, distance: 13.1
click at [593, 322] on input "4.7" at bounding box center [655, 321] width 127 height 26
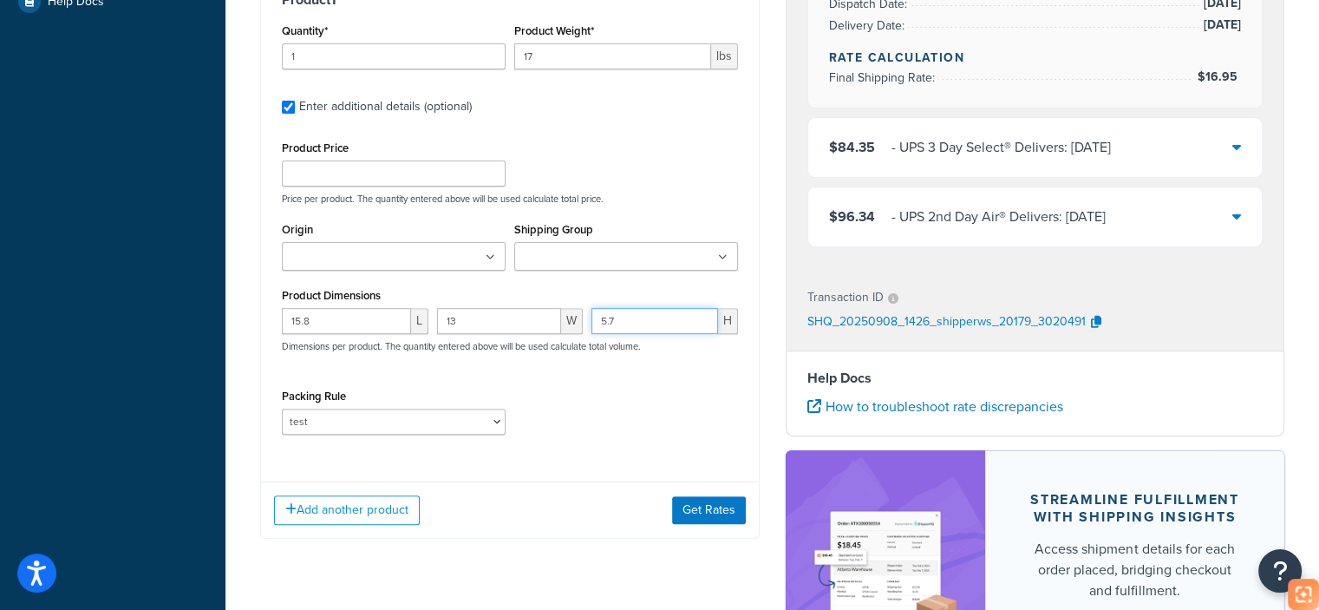
click at [609, 323] on input "5.7" at bounding box center [655, 321] width 127 height 26
type input "5.9"
click at [713, 516] on button "Get Rates" at bounding box center [709, 510] width 74 height 28
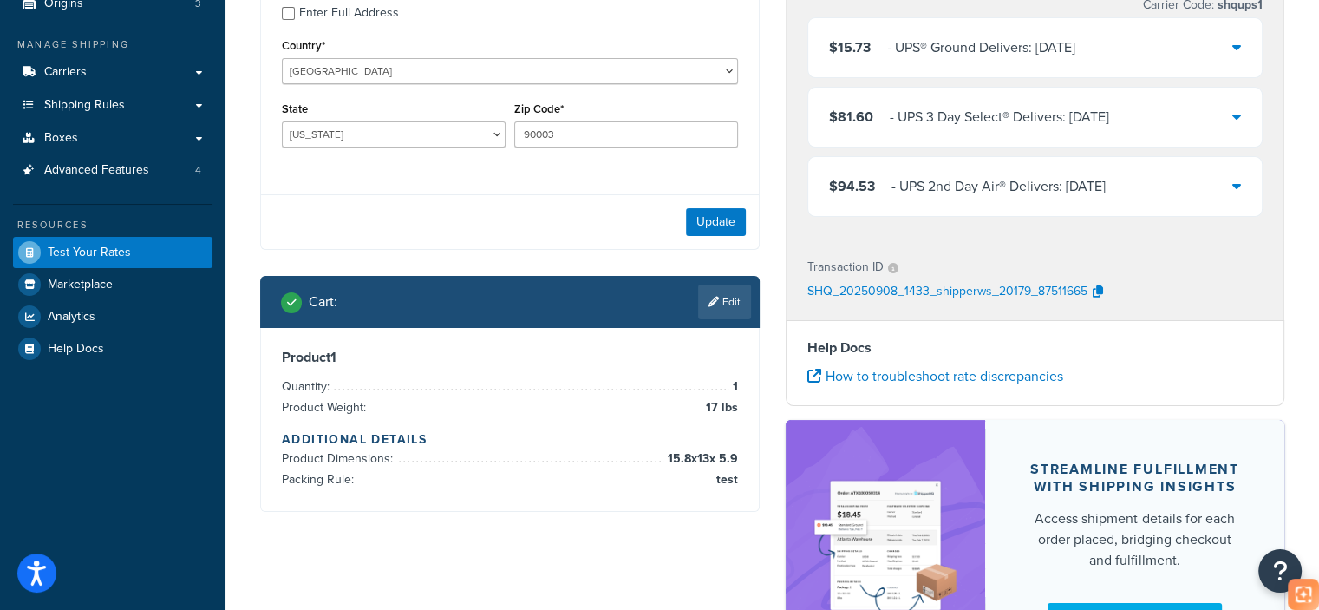
scroll to position [87, 0]
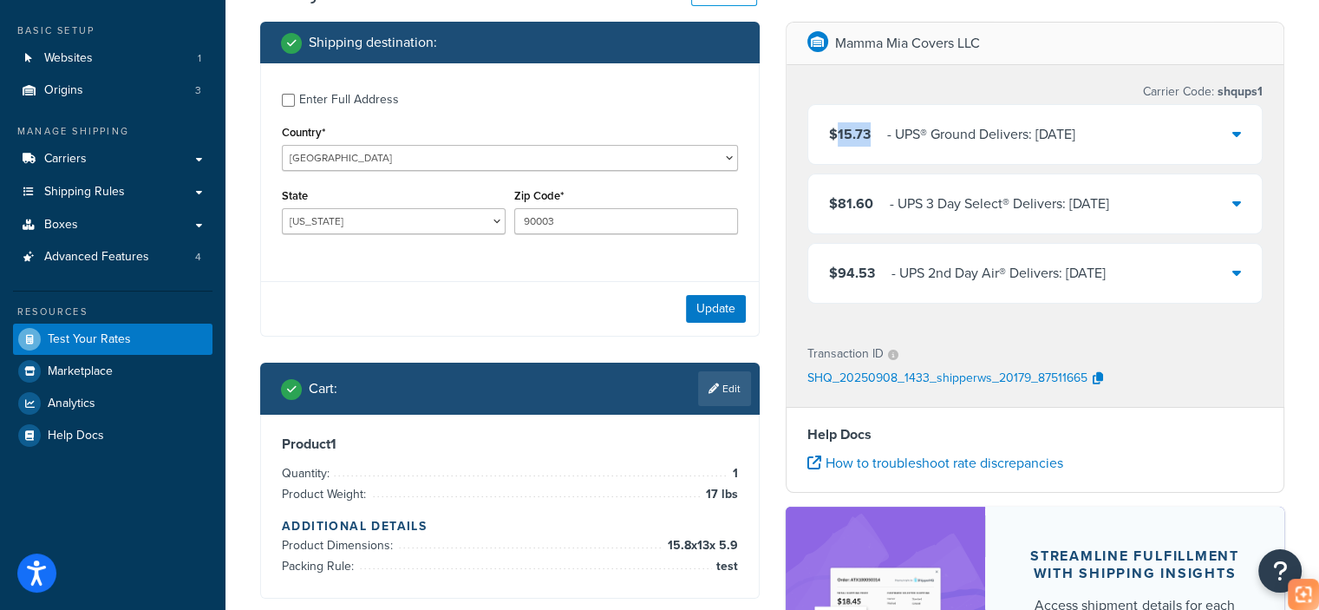
drag, startPoint x: 871, startPoint y: 134, endPoint x: 836, endPoint y: 141, distance: 35.2
click at [836, 141] on div "$15.73 ‌‌‍‍ - UPS® Ground Delivers: [DATE]" at bounding box center [952, 134] width 246 height 24
copy span "15.73"
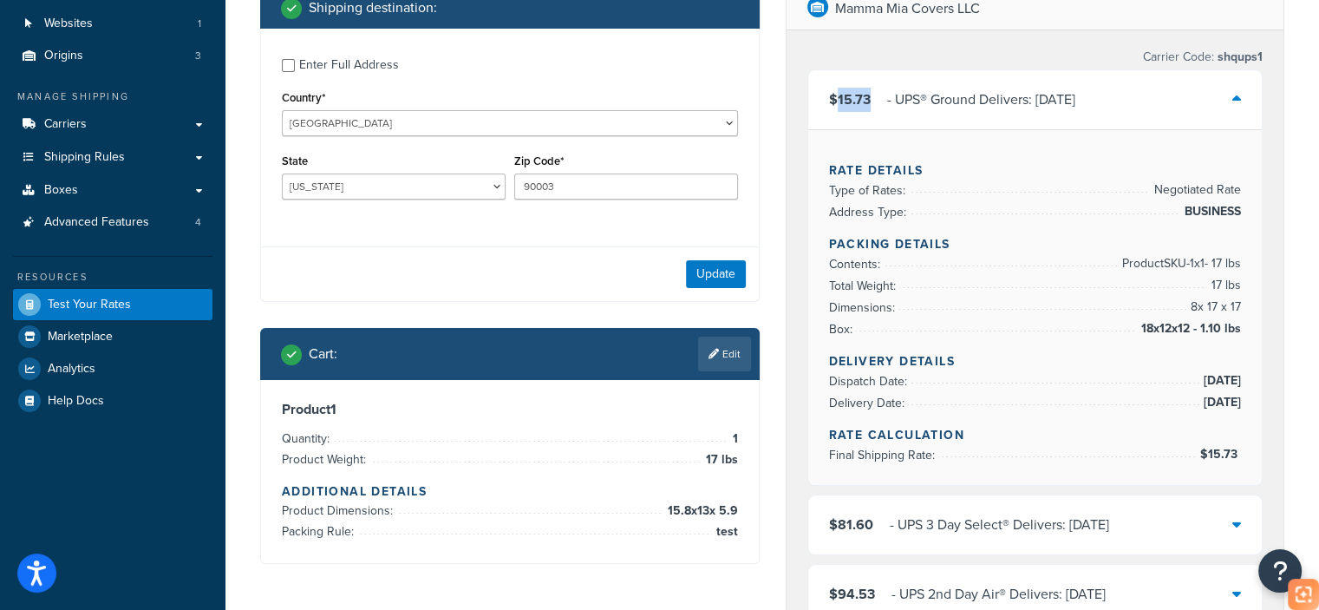
scroll to position [173, 0]
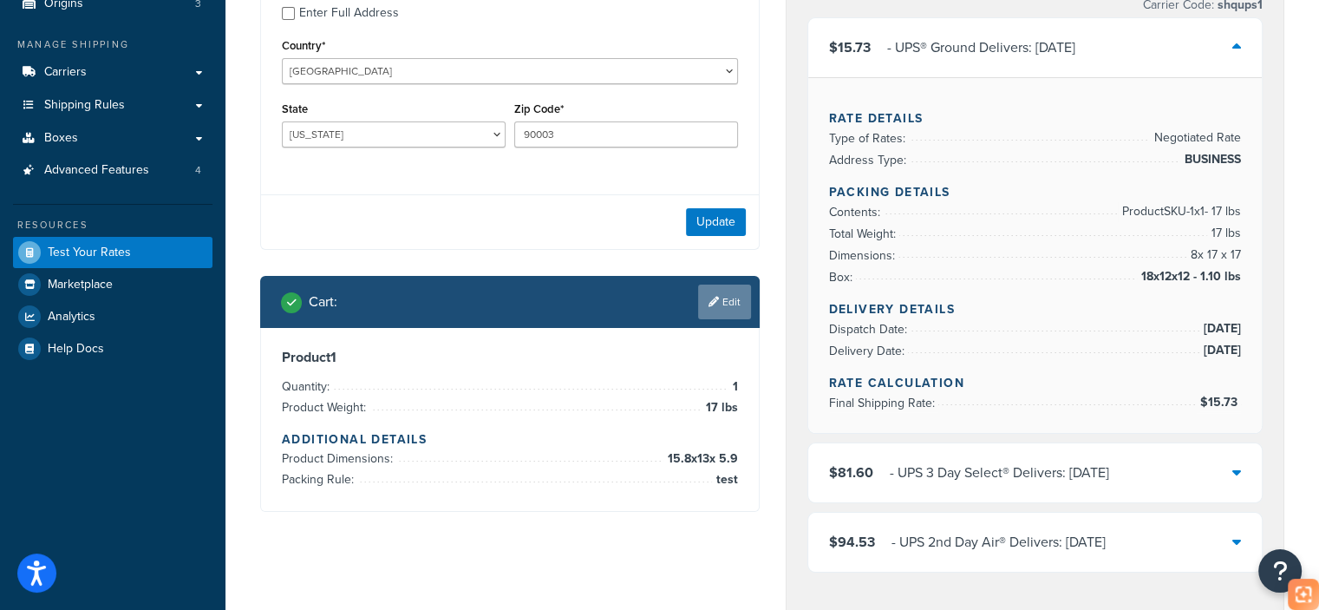
click at [732, 299] on link "Edit" at bounding box center [724, 302] width 53 height 35
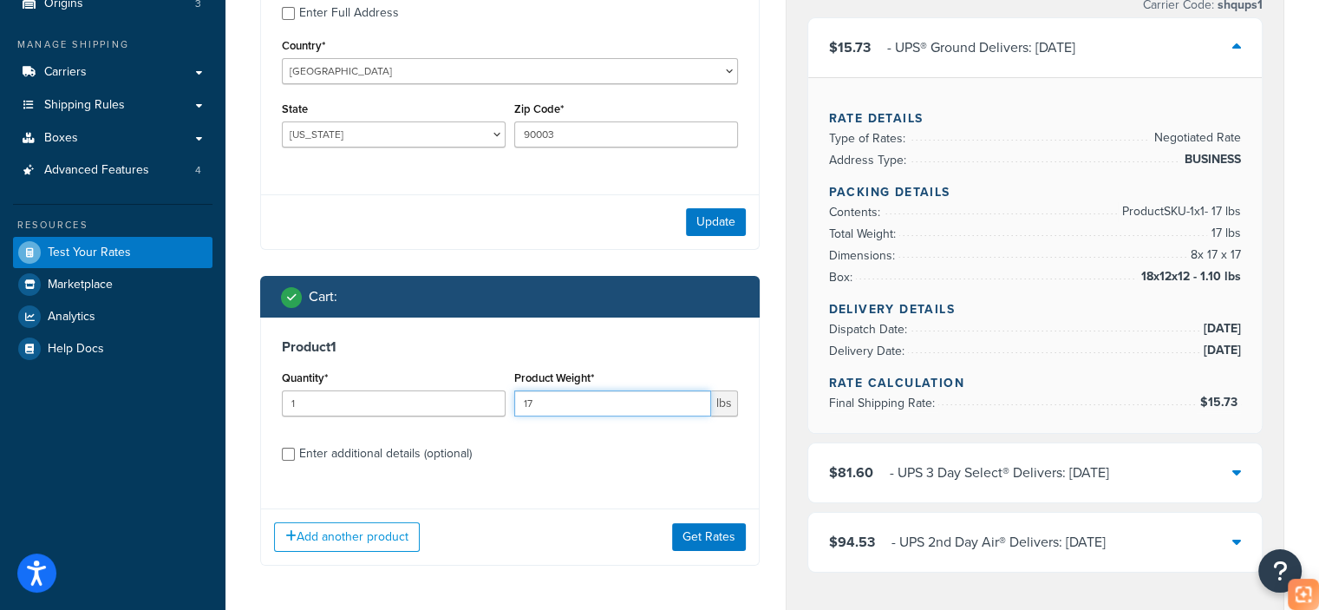
drag, startPoint x: 548, startPoint y: 401, endPoint x: 511, endPoint y: 401, distance: 37.3
click at [511, 401] on div "Product Weight* 17 lbs" at bounding box center [626, 397] width 232 height 63
type input "22"
click at [715, 537] on button "Get Rates" at bounding box center [709, 537] width 74 height 28
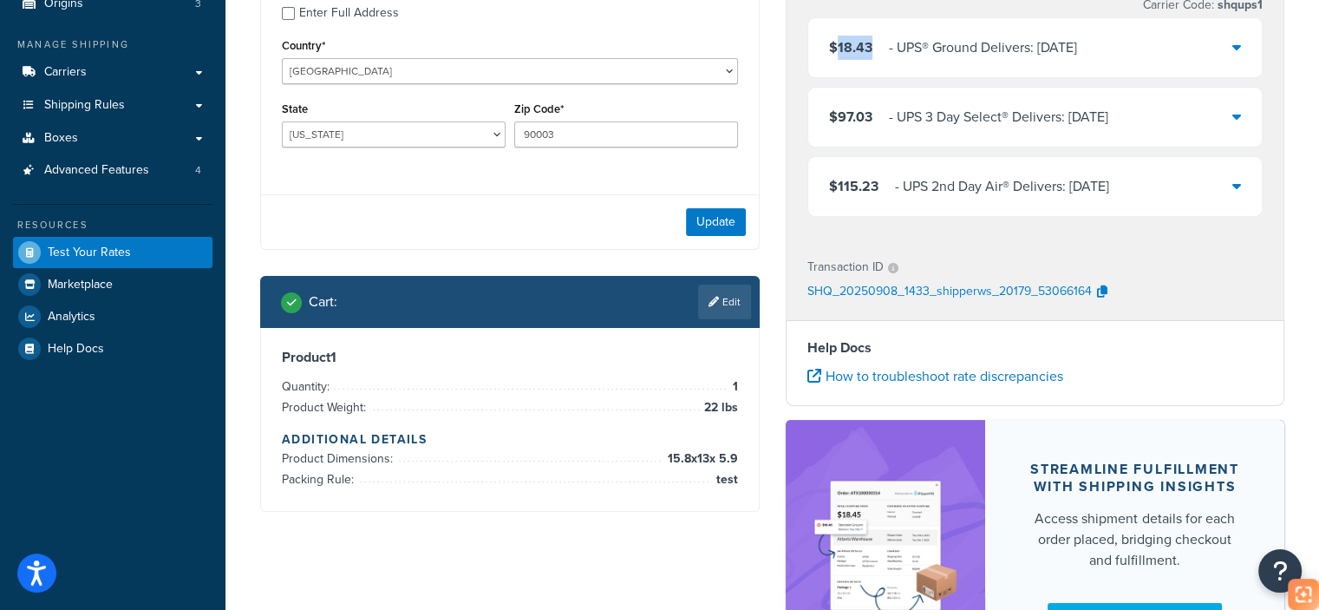
drag, startPoint x: 853, startPoint y: 52, endPoint x: 836, endPoint y: 55, distance: 16.7
click at [836, 55] on div "$18.43 ‌‌‍‍ - UPS® Ground Delivers: [DATE]" at bounding box center [953, 48] width 248 height 24
copy span "18.43"
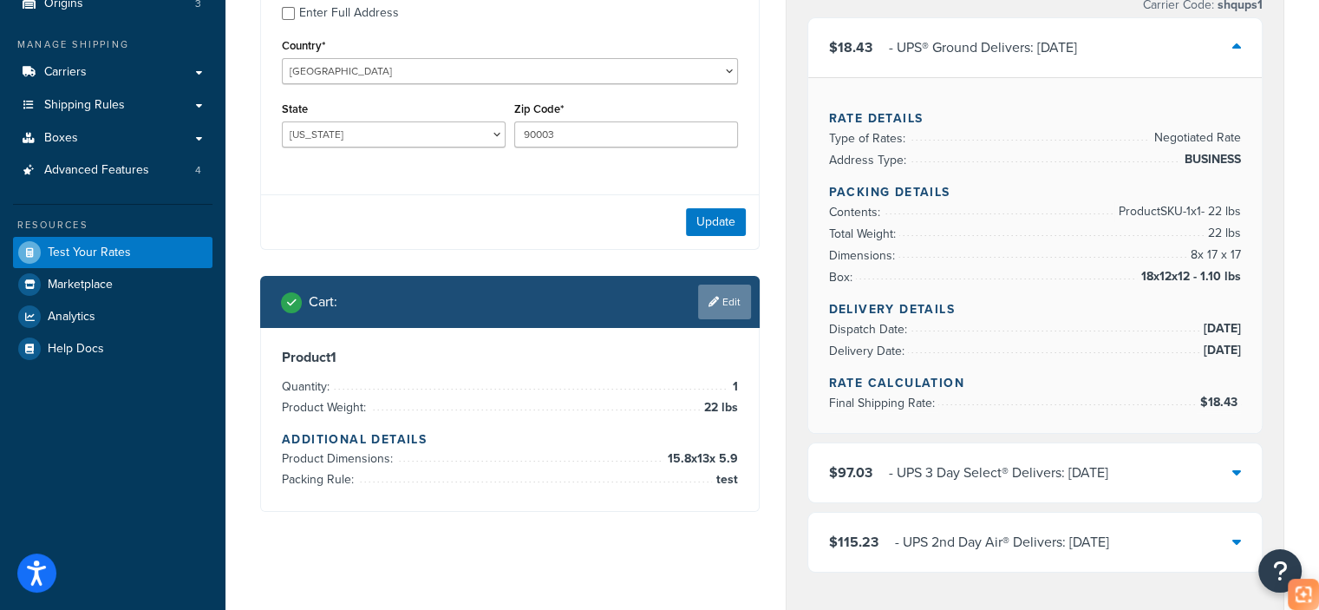
click at [732, 305] on link "Edit" at bounding box center [724, 302] width 53 height 35
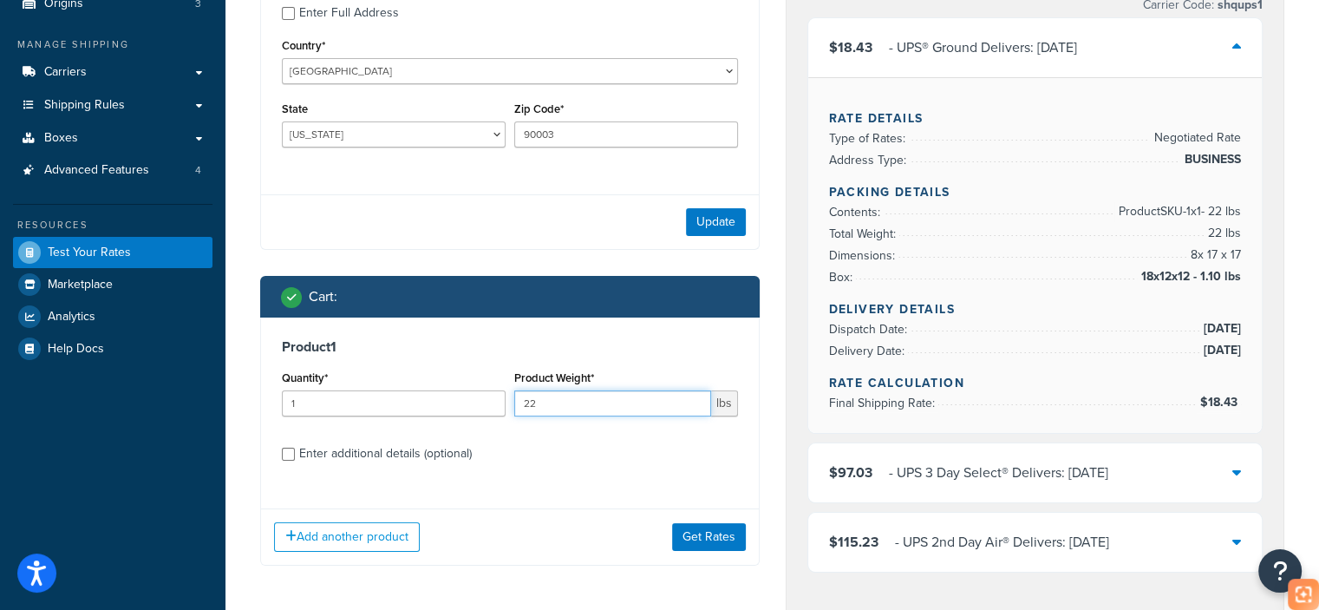
drag, startPoint x: 628, startPoint y: 410, endPoint x: 524, endPoint y: 408, distance: 104.1
click at [524, 408] on input "22" at bounding box center [612, 403] width 197 height 26
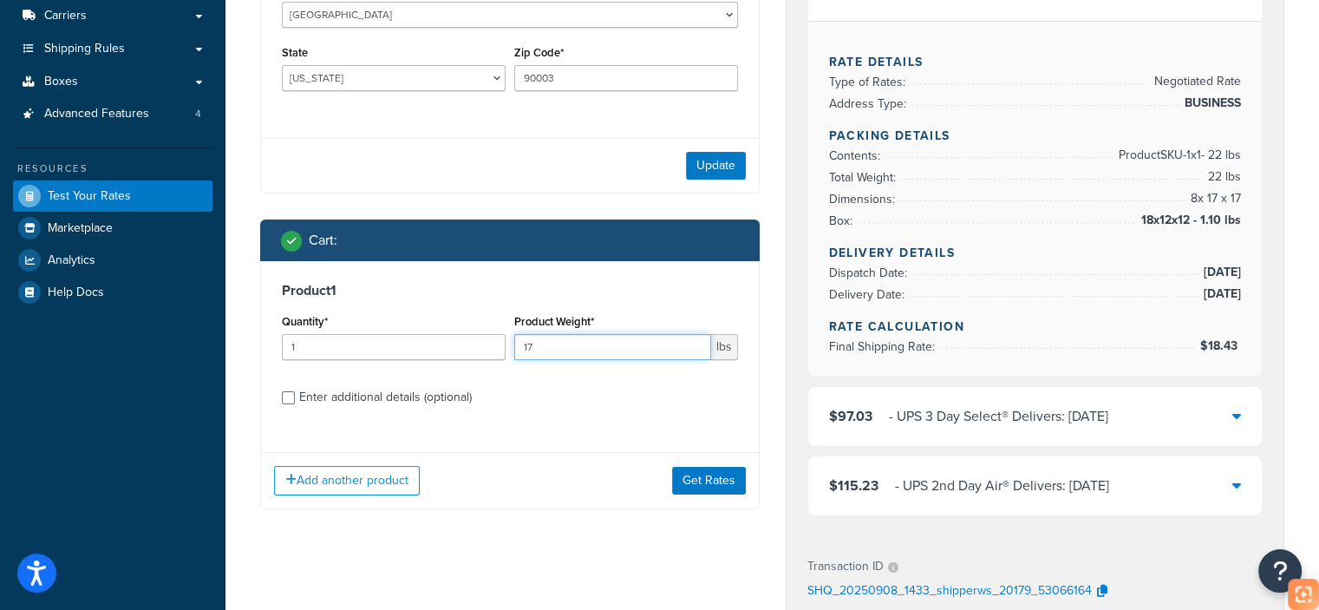
scroll to position [260, 0]
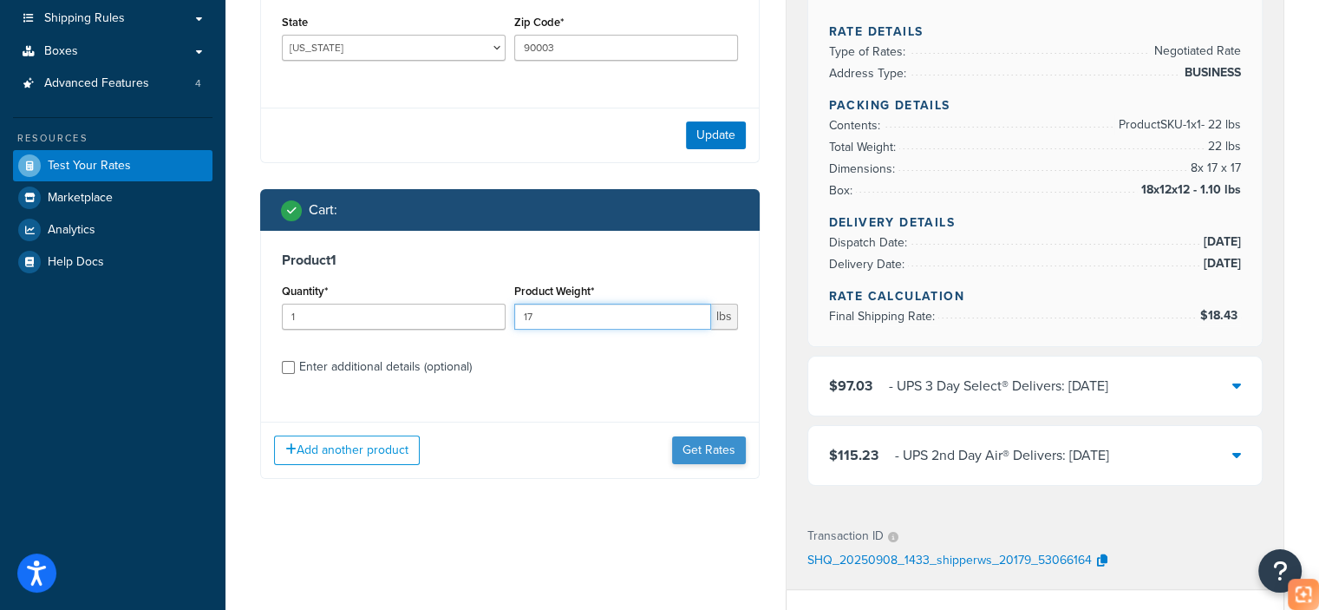
type input "17"
click at [711, 448] on button "Get Rates" at bounding box center [709, 450] width 74 height 28
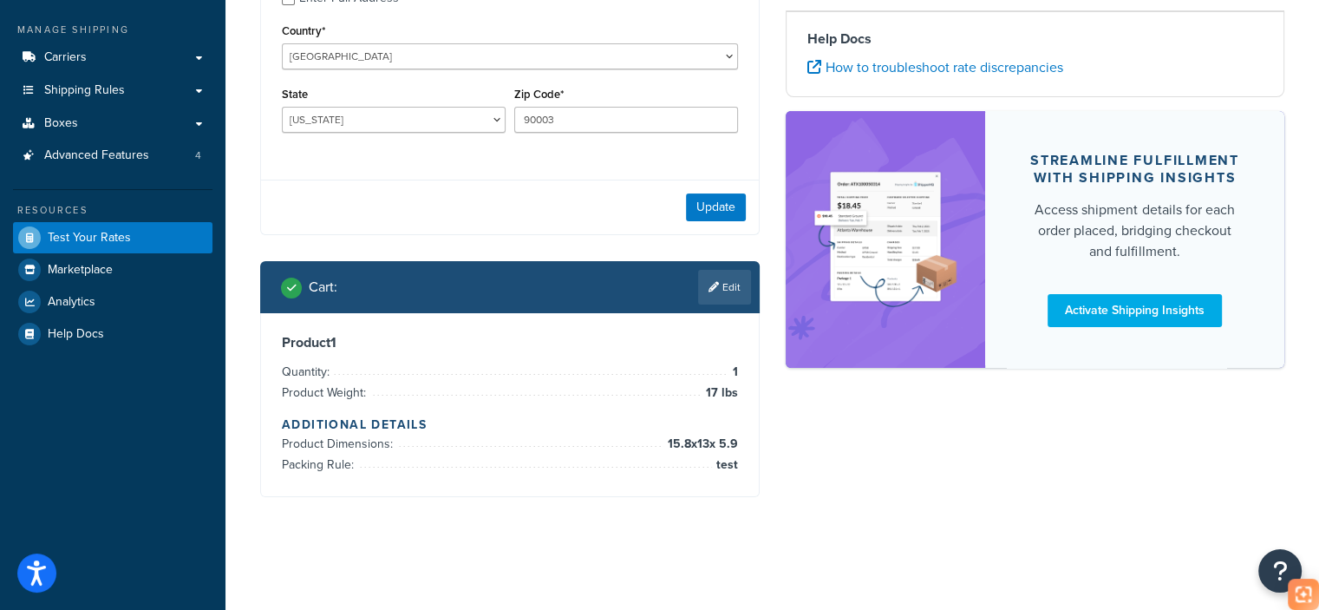
scroll to position [87, 0]
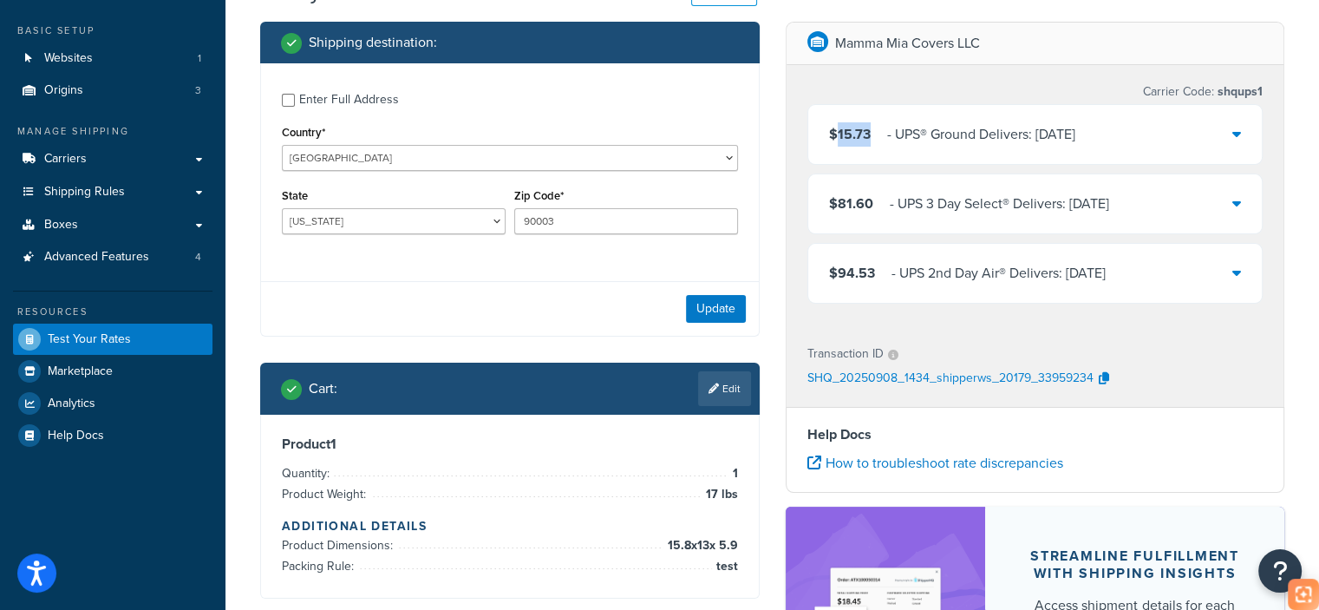
drag, startPoint x: 867, startPoint y: 135, endPoint x: 833, endPoint y: 137, distance: 34.7
click at [833, 137] on div "$15.73 ‌‌‍‍ - UPS® Ground Delivers: [DATE]" at bounding box center [952, 134] width 246 height 24
copy span "15.73"
